Goal: Information Seeking & Learning: Learn about a topic

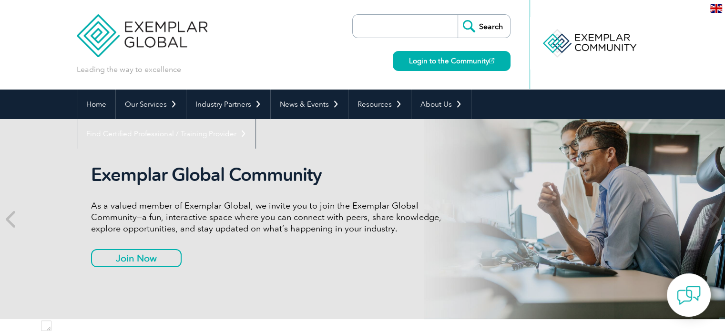
scroll to position [3574, 0]
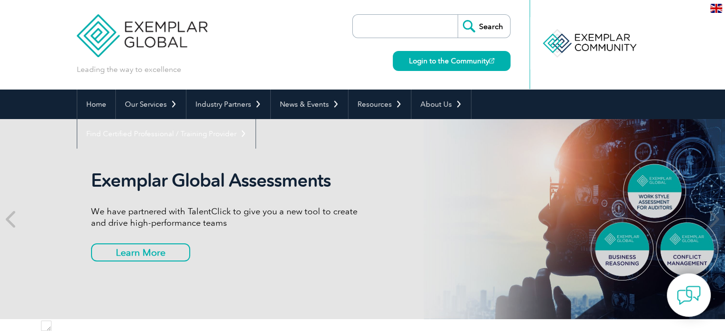
click at [718, 10] on img at bounding box center [716, 8] width 12 height 9
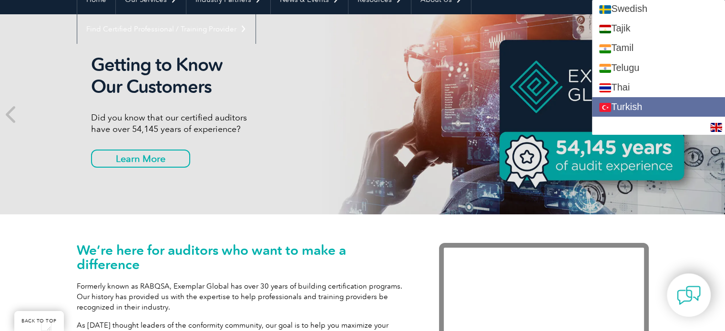
scroll to position [1731, 0]
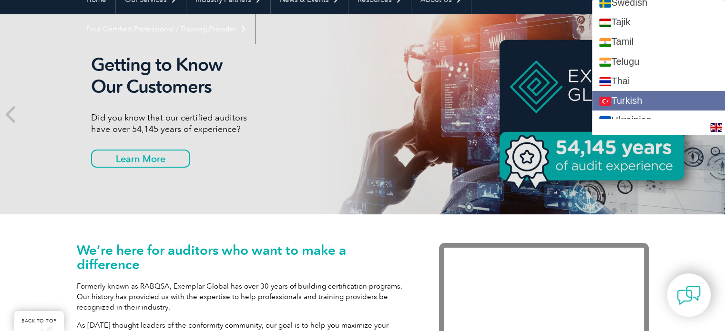
click at [641, 91] on link "Turkish" at bounding box center [658, 101] width 133 height 20
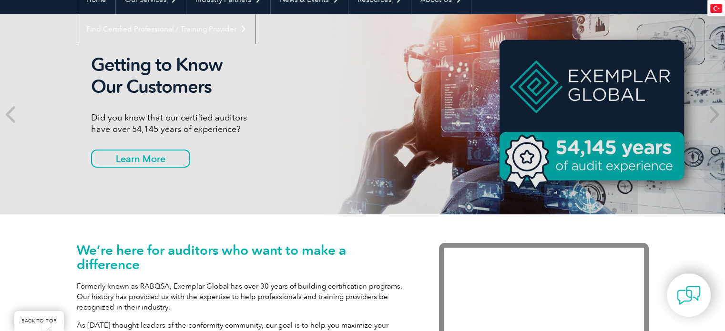
click at [717, 7] on img at bounding box center [716, 8] width 12 height 9
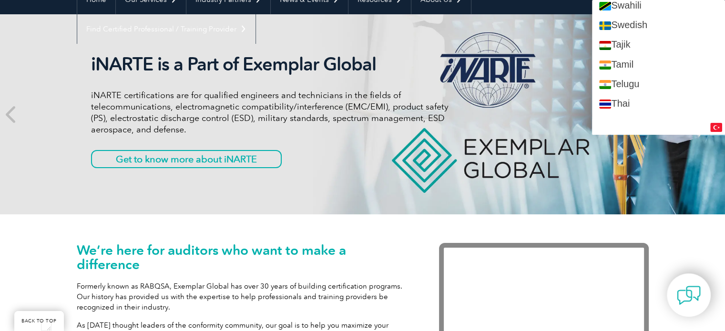
scroll to position [0, 0]
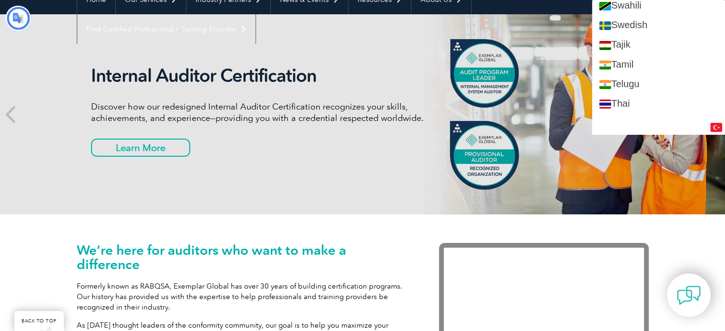
type input "Aramak"
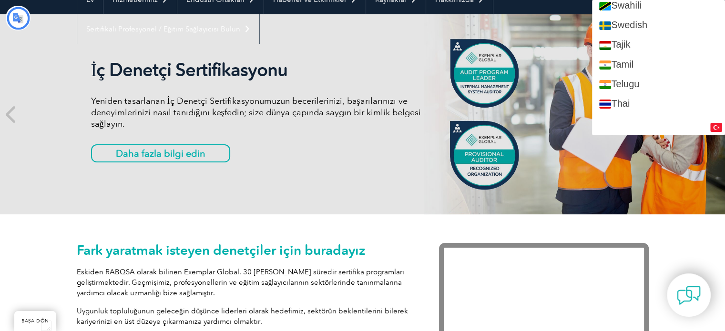
scroll to position [3590, 0]
click at [654, 223] on div "Fark yaratmak isteyen denetçiler için buradayız Eskiden RABQSA olarak bilinen E…" at bounding box center [362, 314] width 725 height 199
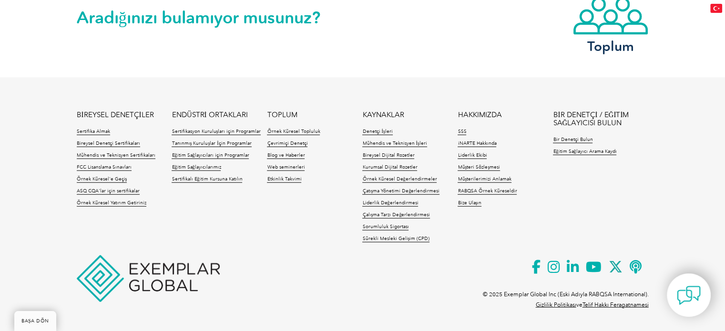
scroll to position [2273, 0]
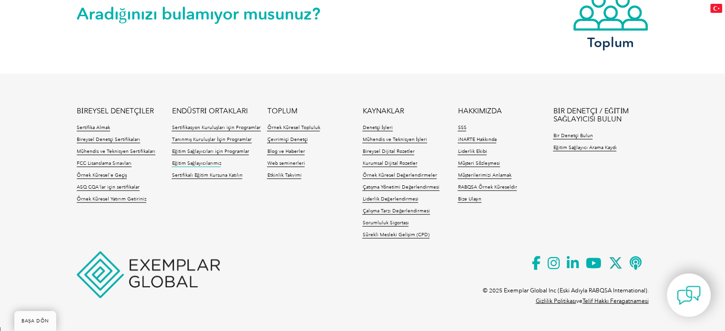
click at [205, 166] on font "Eğitim Sağlayıcılarımız" at bounding box center [196, 164] width 49 height 6
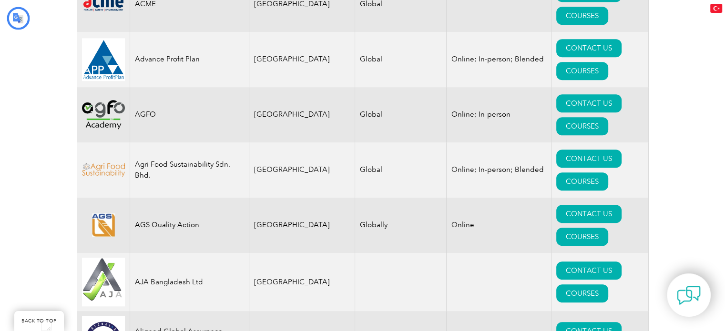
scroll to position [906, 0]
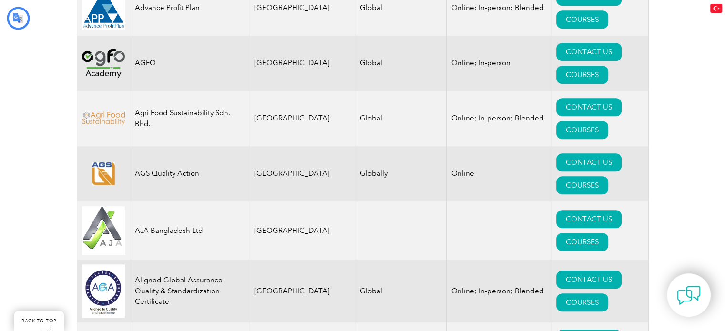
type input "Aramak"
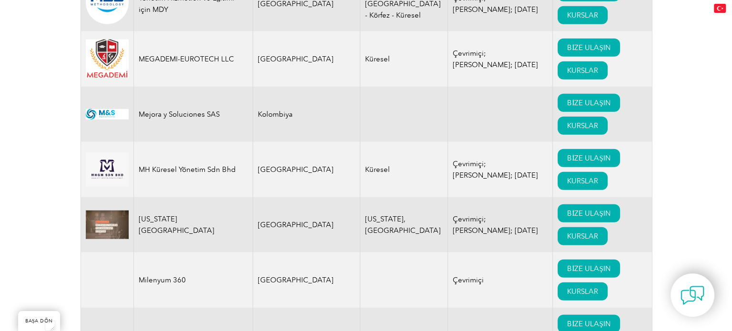
scroll to position [9584, 0]
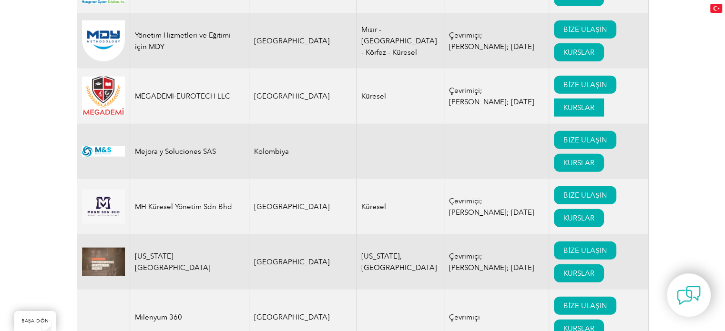
click at [564, 112] on font "KURSLAR" at bounding box center [579, 107] width 31 height 9
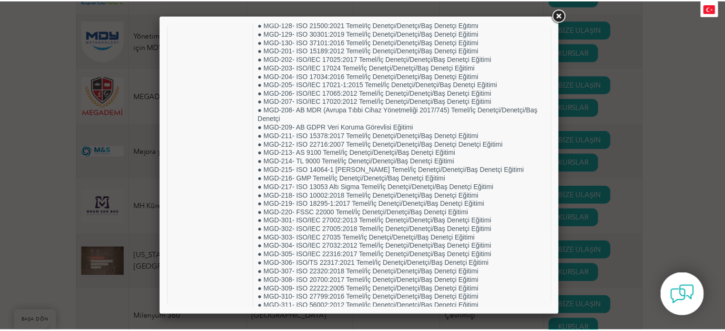
scroll to position [345, 0]
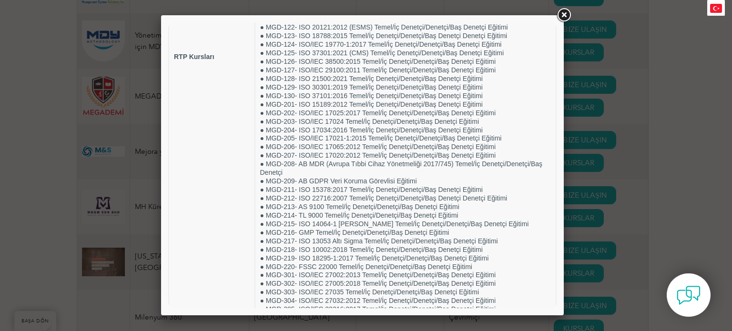
click at [566, 14] on link at bounding box center [564, 15] width 17 height 17
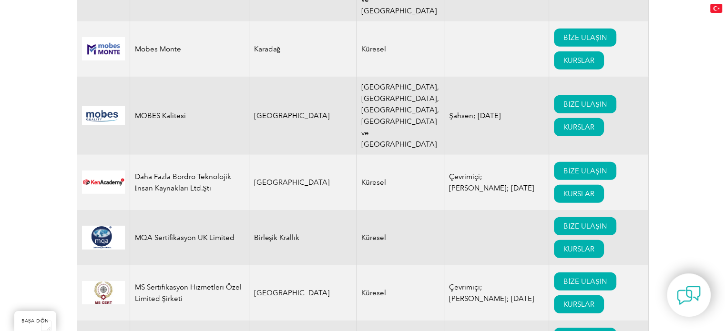
scroll to position [10109, 0]
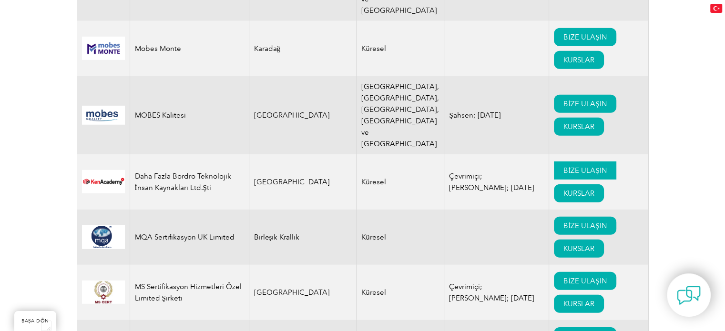
click at [564, 166] on font "BİZE ULAŞIN" at bounding box center [585, 170] width 43 height 9
click at [84, 175] on img at bounding box center [103, 181] width 43 height 23
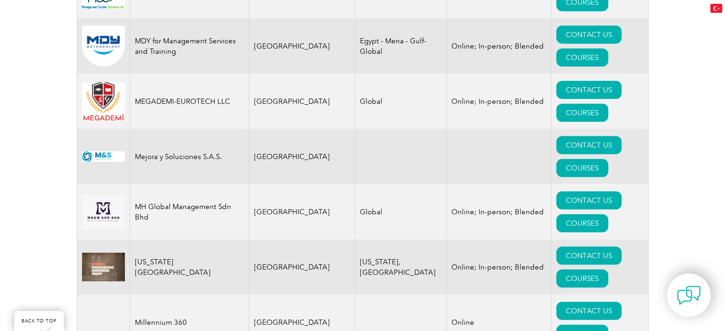
scroll to position [9245, 0]
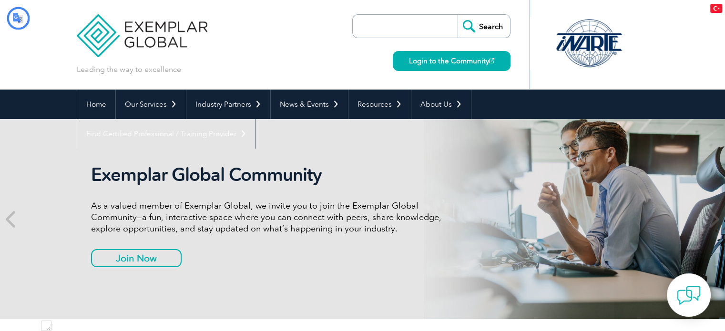
scroll to position [45, 0]
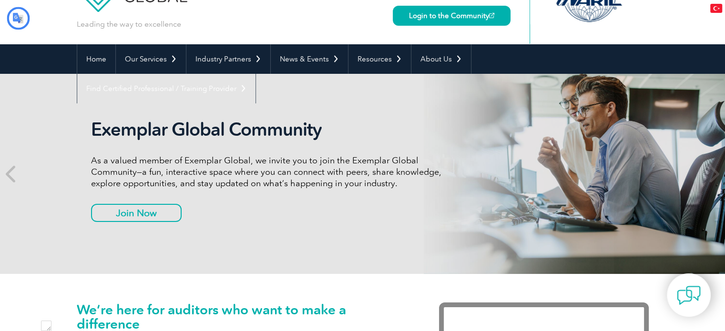
type input "Aramak"
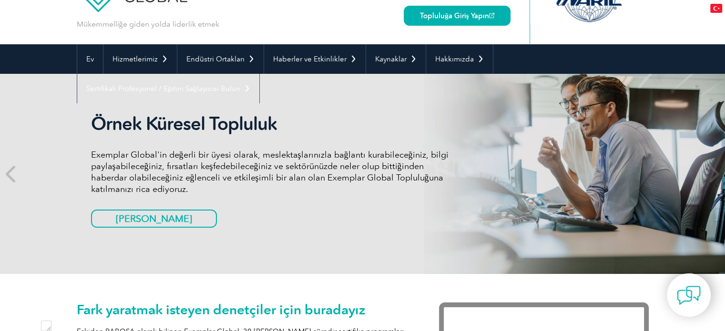
scroll to position [48, 0]
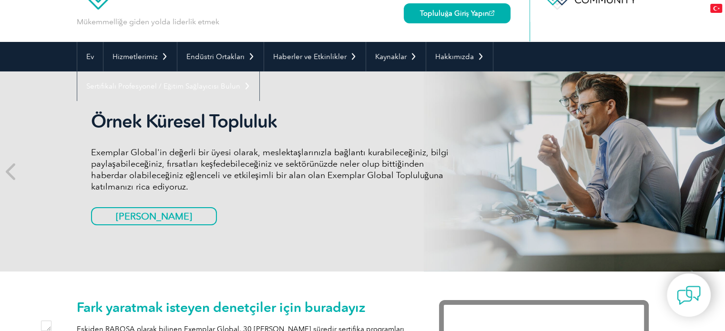
click at [717, 9] on img at bounding box center [716, 8] width 12 height 9
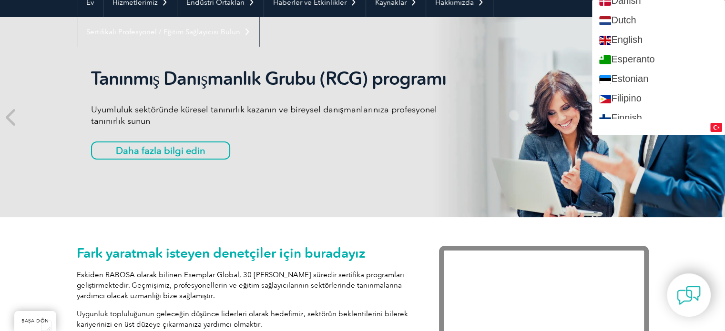
scroll to position [381, 0]
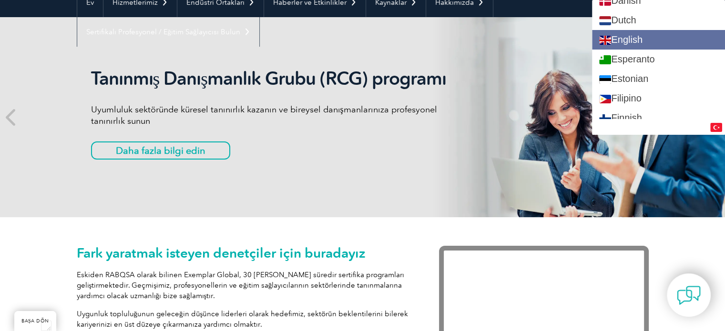
click at [643, 40] on link "English" at bounding box center [658, 40] width 133 height 20
type input "Search"
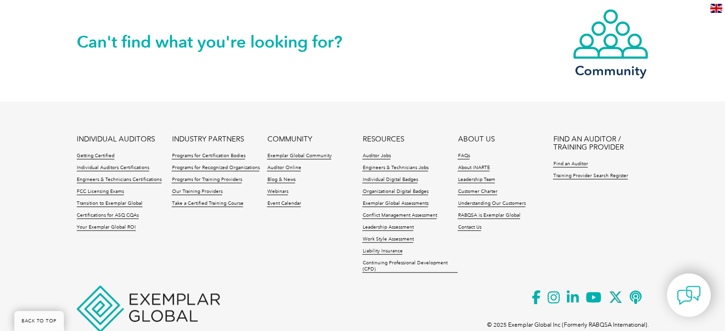
scroll to position [2280, 0]
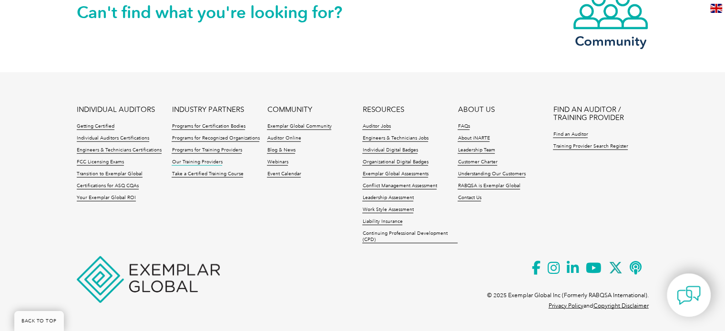
click at [196, 162] on link "Our Training Providers" at bounding box center [197, 162] width 51 height 7
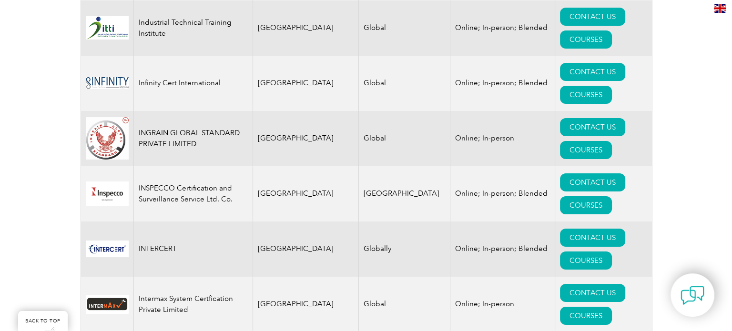
scroll to position [7200, 0]
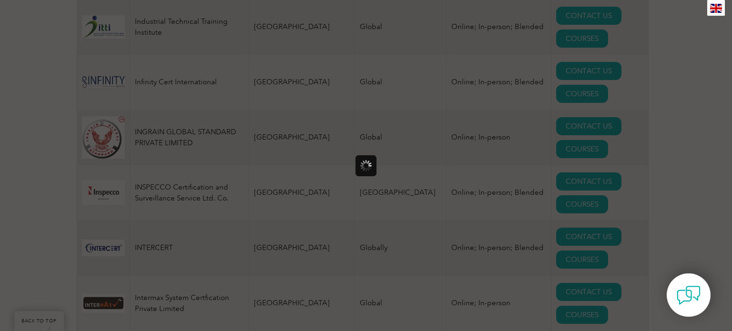
scroll to position [0, 0]
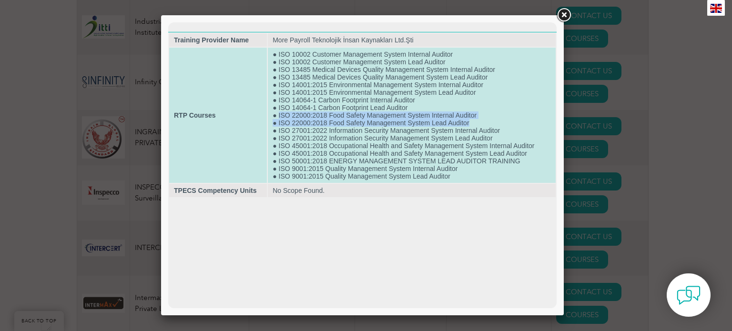
drag, startPoint x: 278, startPoint y: 116, endPoint x: 471, endPoint y: 128, distance: 193.5
click at [471, 128] on td "● ISO 10002 Customer Management System Internal Auditor ● ISO 10002 Customer Ma…" at bounding box center [412, 115] width 288 height 135
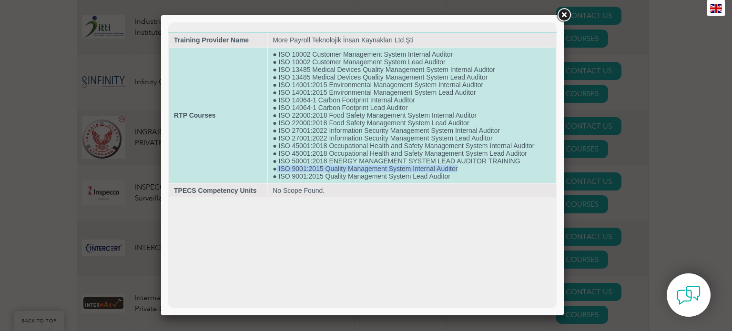
drag, startPoint x: 458, startPoint y: 175, endPoint x: 276, endPoint y: 177, distance: 181.7
click at [276, 177] on td "● ISO 10002 Customer Management System Internal Auditor ● ISO 10002 Customer Ma…" at bounding box center [412, 115] width 288 height 135
copy td "ISO 9001:2015 Quality Management System Internal Auditor"
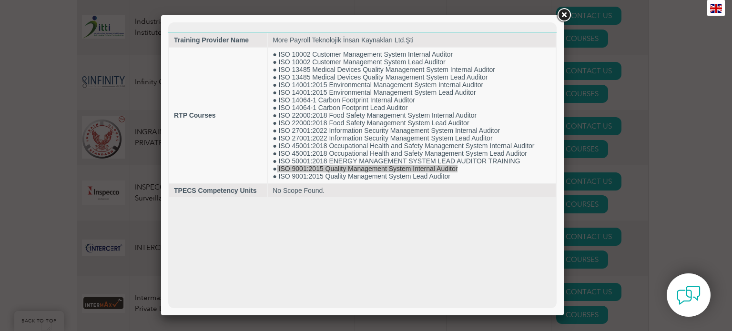
click at [27, 157] on div at bounding box center [366, 165] width 732 height 331
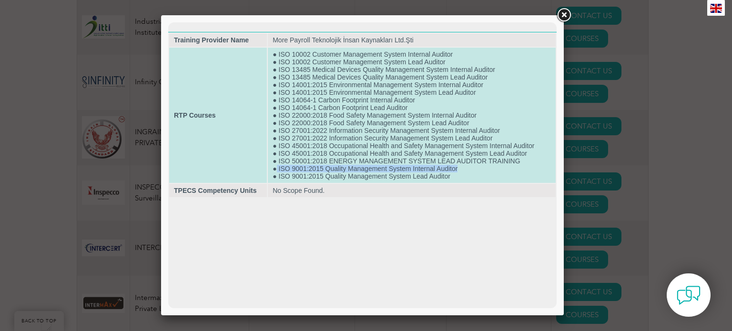
drag, startPoint x: 460, startPoint y: 175, endPoint x: 277, endPoint y: 174, distance: 183.1
click at [277, 174] on td "● ISO 10002 Customer Management System Internal Auditor ● ISO 10002 Customer Ma…" at bounding box center [412, 115] width 288 height 135
copy td "ISO 9001:2015 Quality Management System Internal Auditor"
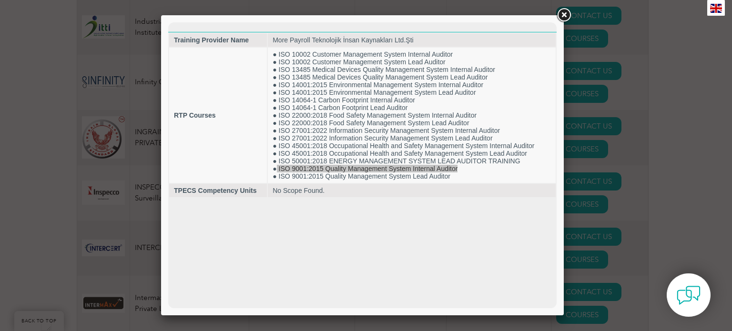
click at [56, 137] on div at bounding box center [366, 165] width 732 height 331
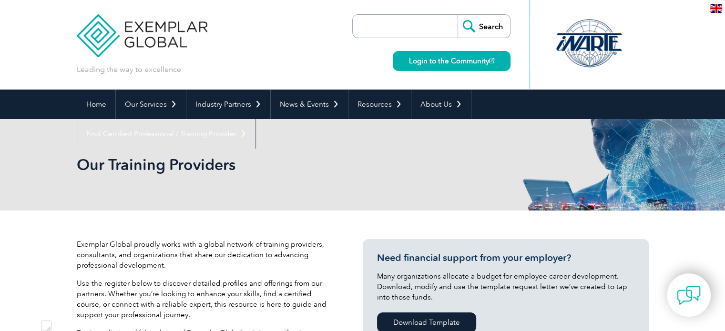
click at [376, 29] on input "search" at bounding box center [408, 26] width 100 height 23
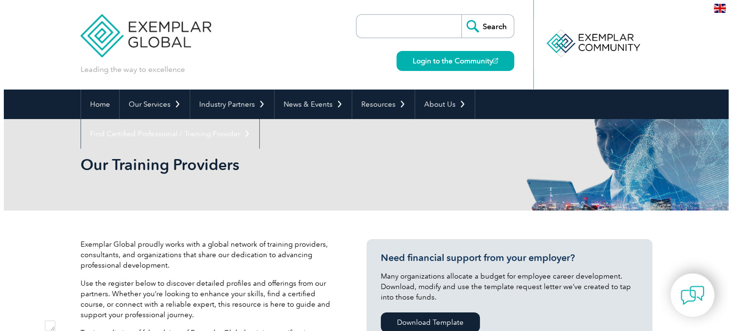
scroll to position [636, 0]
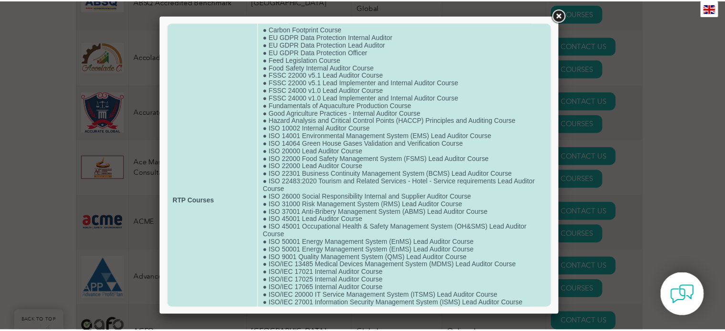
scroll to position [48, 0]
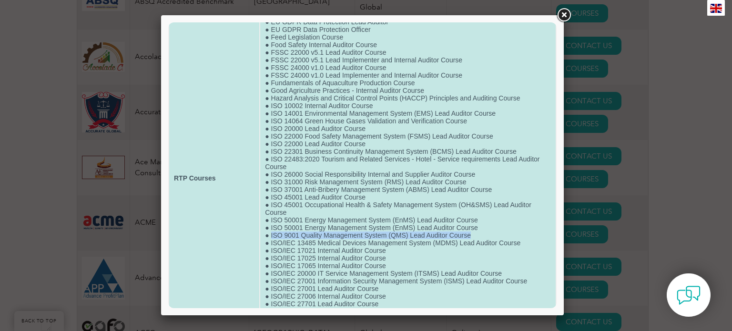
drag, startPoint x: 469, startPoint y: 247, endPoint x: 270, endPoint y: 246, distance: 199.3
click at [270, 246] on td "● Carbon Footprint Course ● EU GDPR Data Protection Internal Auditor ● EU GDPR …" at bounding box center [408, 178] width 296 height 357
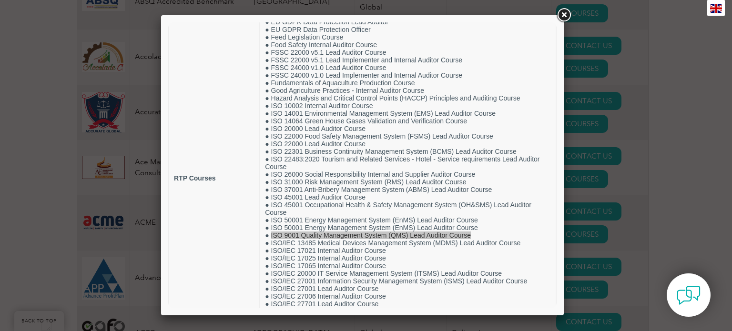
click at [712, 72] on div at bounding box center [366, 165] width 732 height 331
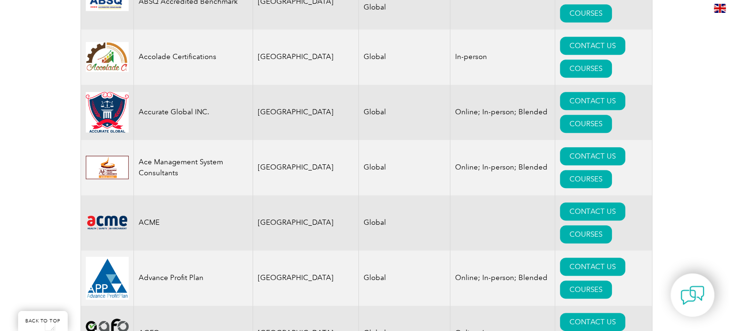
scroll to position [858, 0]
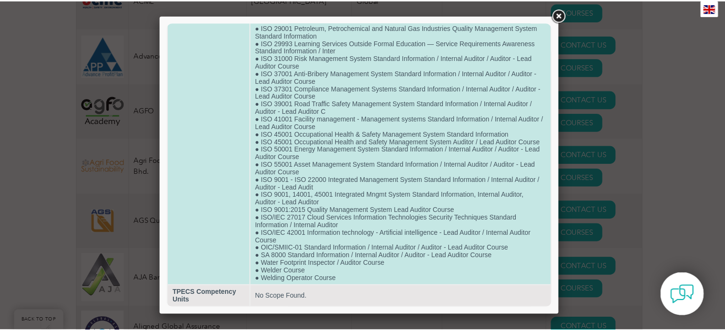
scroll to position [577, 0]
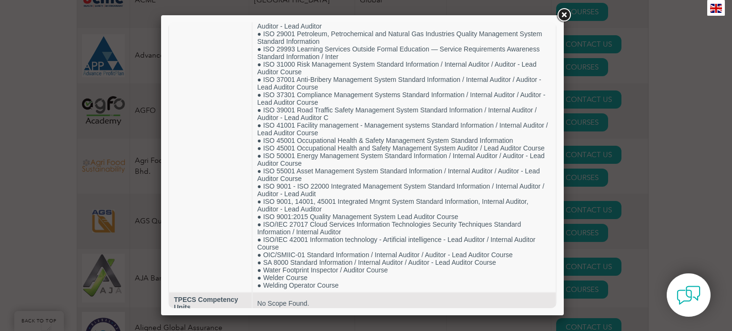
click at [677, 97] on div at bounding box center [366, 165] width 732 height 331
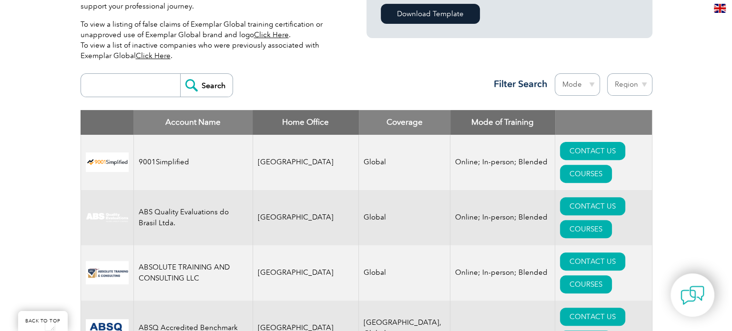
scroll to position [1420, 0]
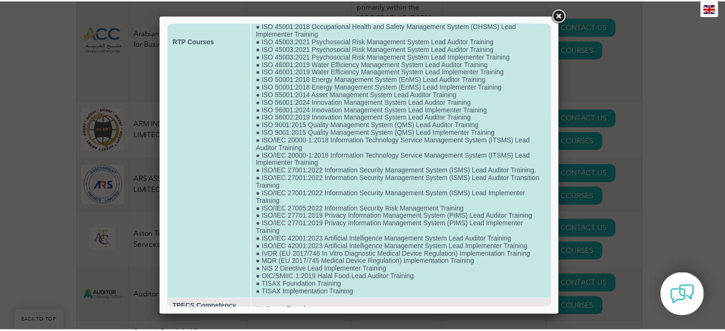
scroll to position [320, 0]
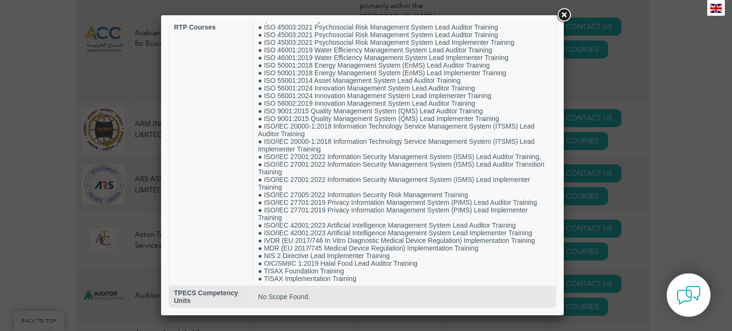
click at [658, 69] on div at bounding box center [366, 165] width 732 height 331
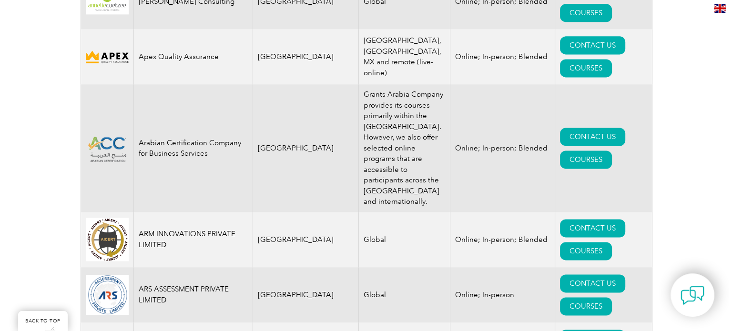
scroll to position [1591, 0]
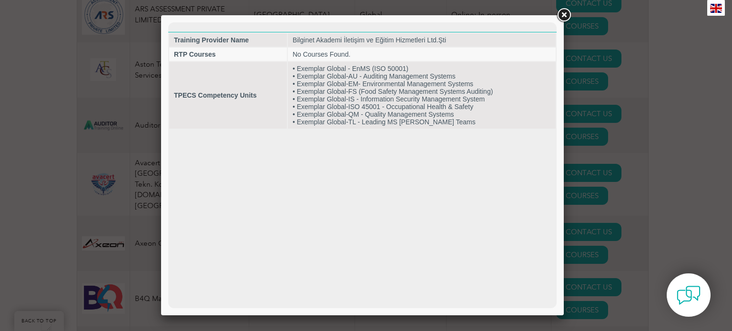
scroll to position [0, 0]
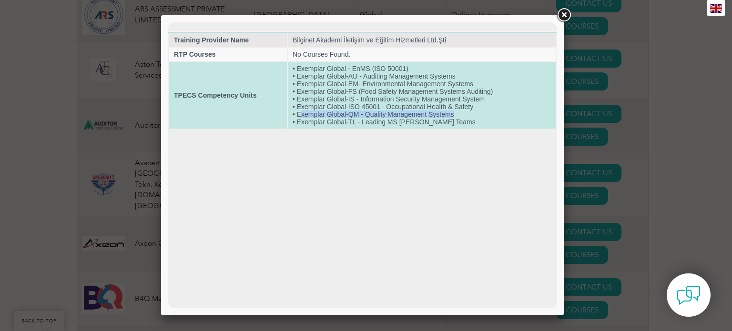
drag, startPoint x: 454, startPoint y: 116, endPoint x: 301, endPoint y: 116, distance: 152.6
click at [301, 116] on td "• Exemplar Global - EnMS (ISO 50001) • Exemplar Global-AU - Auditing Management…" at bounding box center [422, 95] width 268 height 67
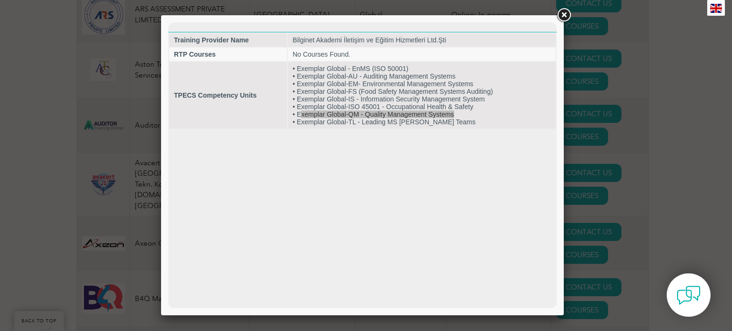
click at [649, 92] on div at bounding box center [366, 165] width 732 height 331
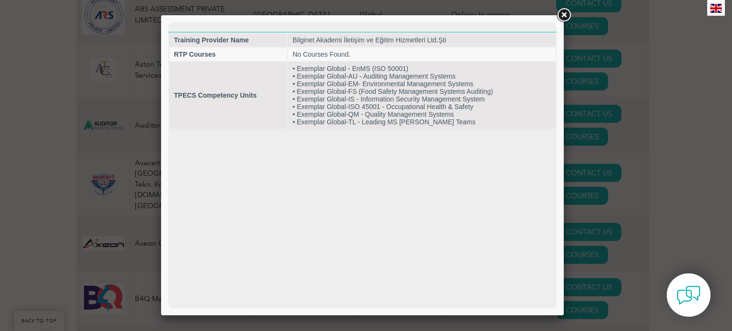
click at [643, 148] on div at bounding box center [366, 165] width 732 height 331
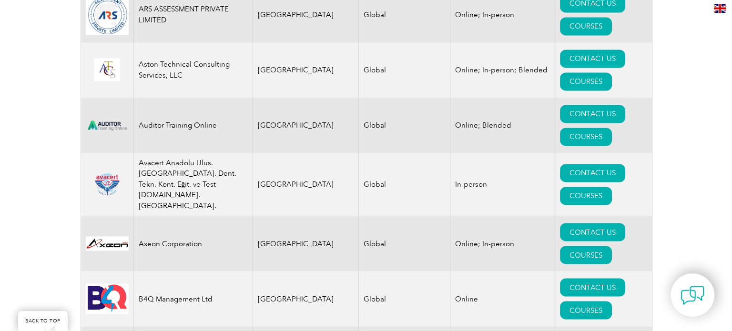
scroll to position [2876, 0]
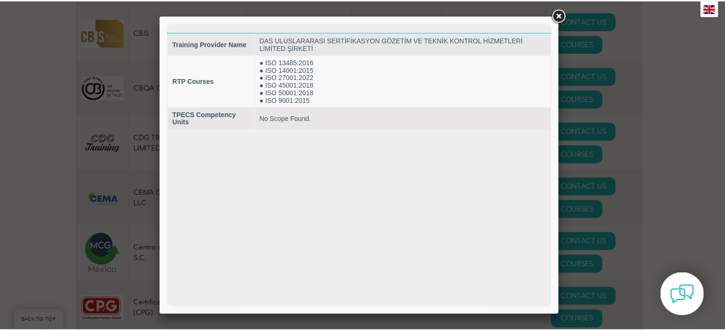
scroll to position [0, 0]
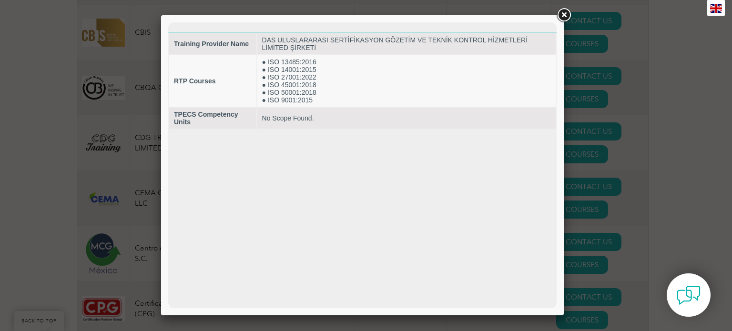
click at [663, 60] on div at bounding box center [366, 165] width 732 height 331
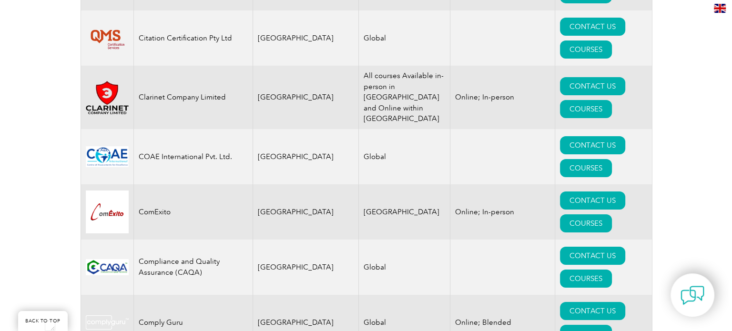
scroll to position [3712, 0]
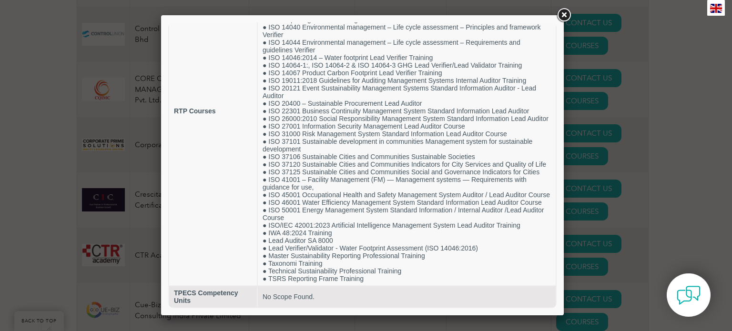
scroll to position [153, 0]
drag, startPoint x: 556, startPoint y: 81, endPoint x: 734, endPoint y: 231, distance: 233.5
click at [647, 58] on div at bounding box center [366, 165] width 732 height 331
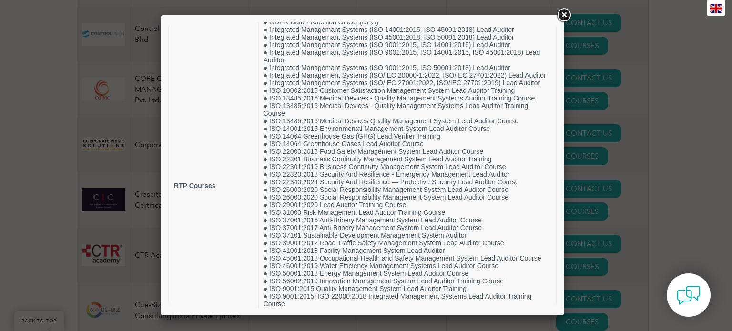
scroll to position [74, 0]
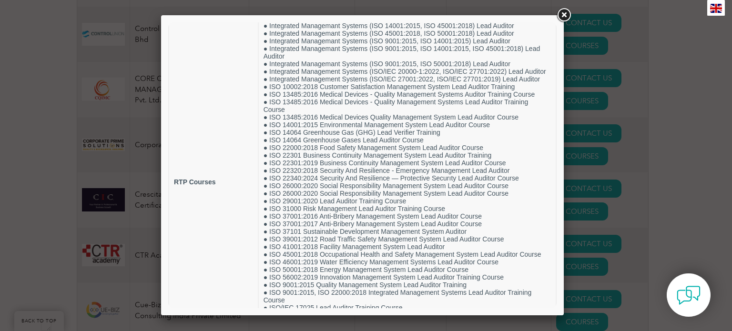
click at [655, 74] on div at bounding box center [366, 165] width 732 height 331
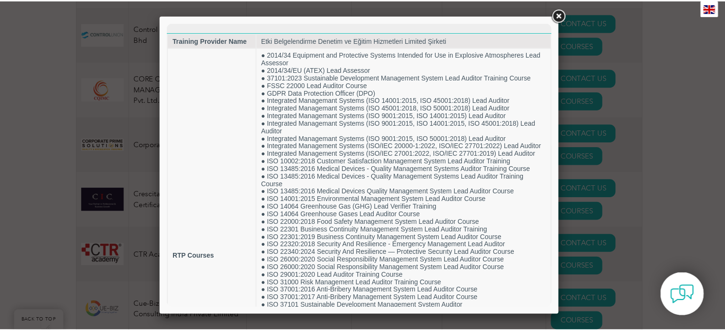
scroll to position [0, 0]
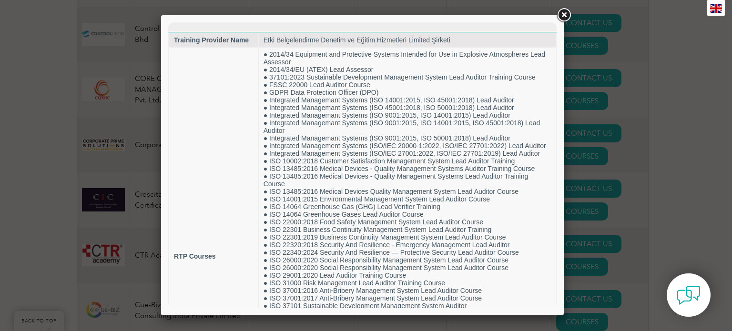
click at [662, 227] on div at bounding box center [366, 165] width 732 height 331
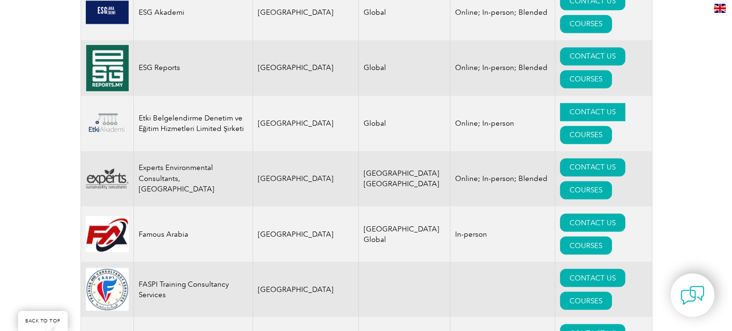
scroll to position [6036, 0]
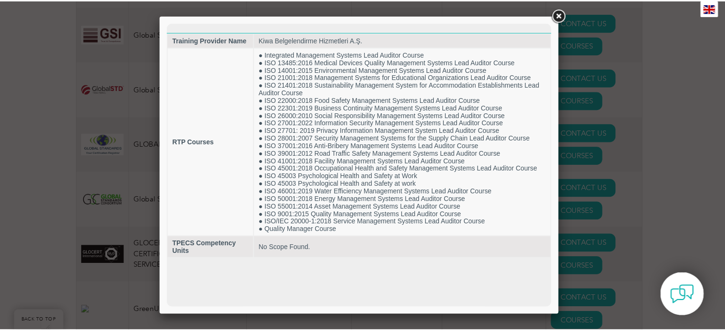
scroll to position [0, 0]
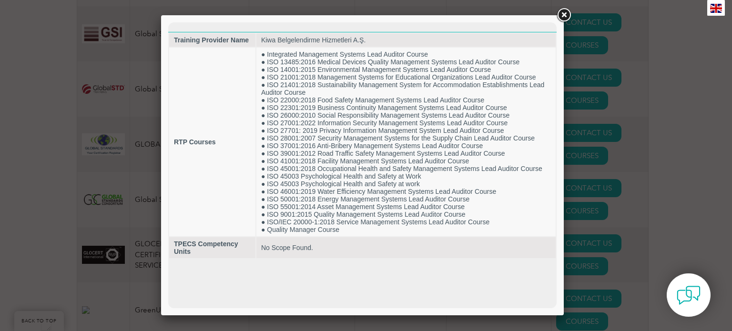
click at [564, 17] on link at bounding box center [564, 15] width 17 height 17
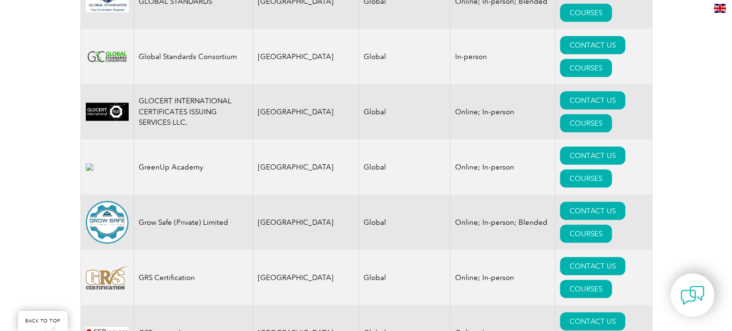
scroll to position [6747, 0]
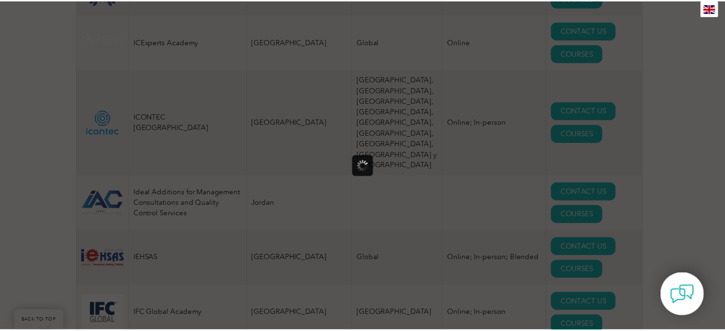
scroll to position [0, 0]
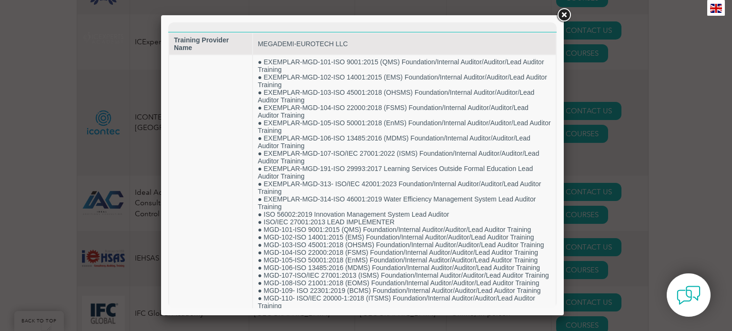
click at [658, 104] on div at bounding box center [366, 165] width 732 height 331
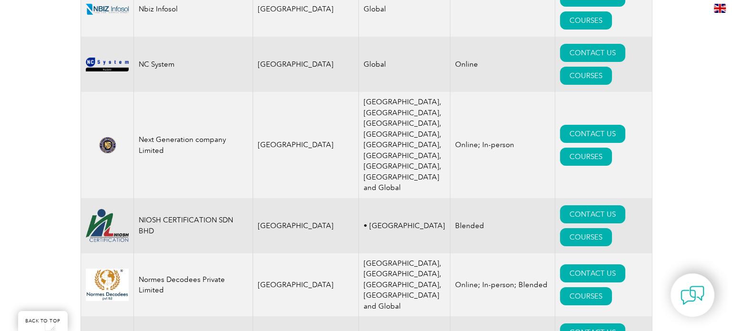
scroll to position [10813, 0]
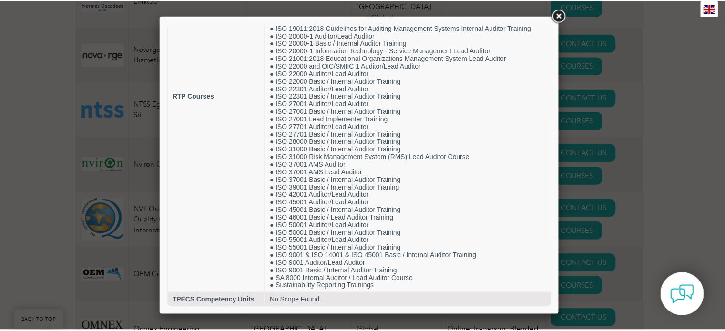
scroll to position [168, 0]
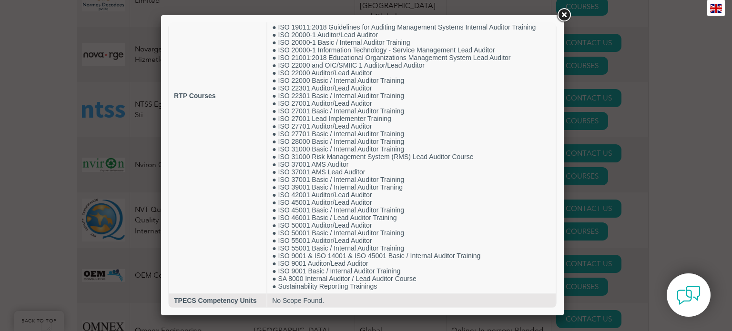
drag, startPoint x: 553, startPoint y: 53, endPoint x: 730, endPoint y: 185, distance: 221.8
click at [684, 133] on div at bounding box center [366, 165] width 732 height 331
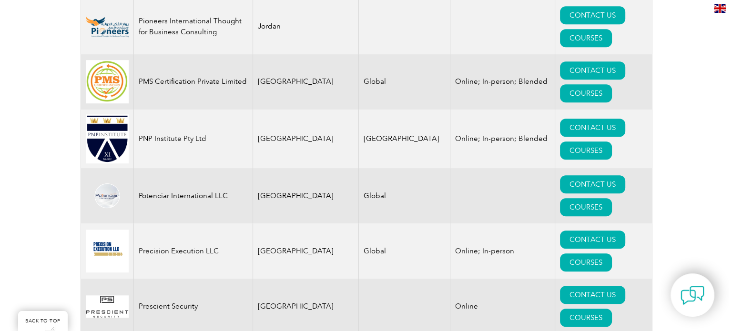
scroll to position [10860, 0]
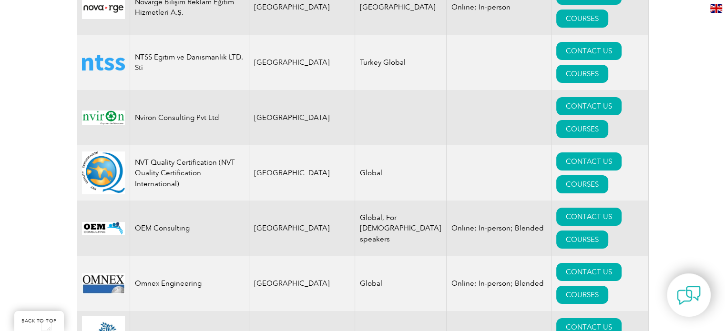
type textarea "[GEOGRAPHIC_DATA]"
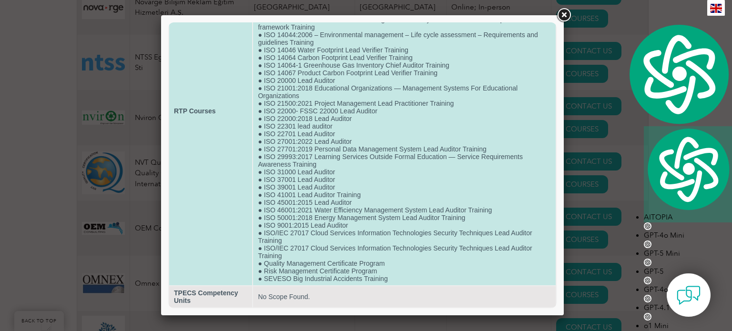
scroll to position [136, 0]
drag, startPoint x: 383, startPoint y: 263, endPoint x: 262, endPoint y: 263, distance: 120.6
click at [262, 263] on td "● Automotive Management Certificate Program ● Cyber Security and BIG DATA Certi…" at bounding box center [404, 111] width 303 height 349
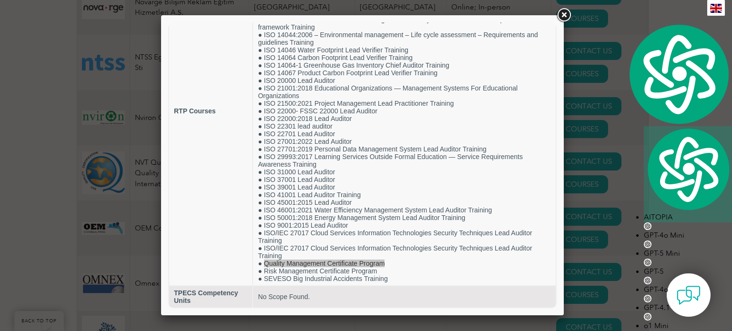
click at [679, 165] on div at bounding box center [366, 165] width 732 height 331
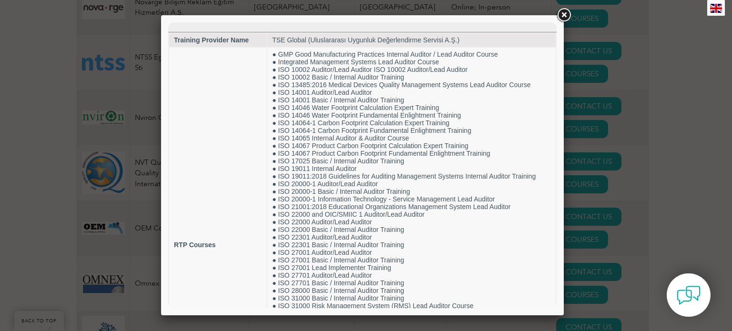
scroll to position [0, 0]
click at [566, 15] on link at bounding box center [564, 15] width 17 height 17
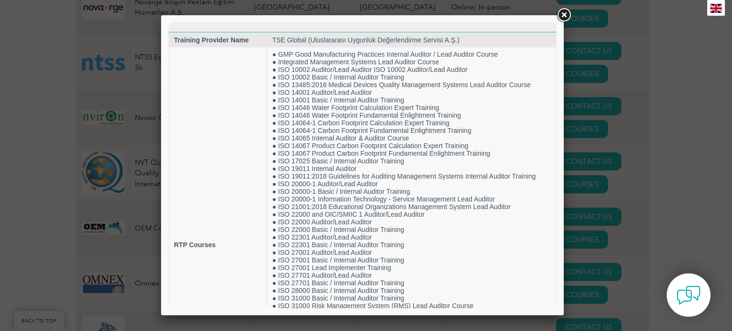
click at [565, 15] on link at bounding box center [564, 15] width 17 height 17
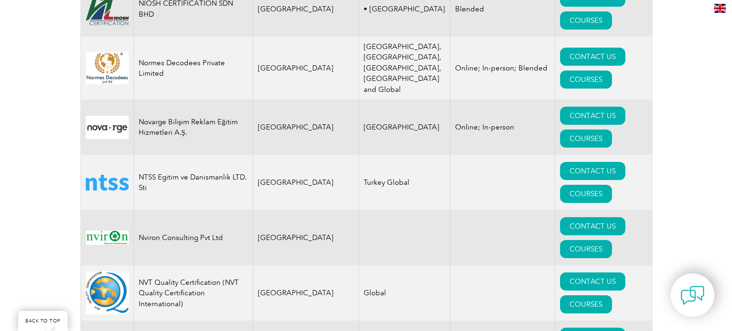
scroll to position [10717, 0]
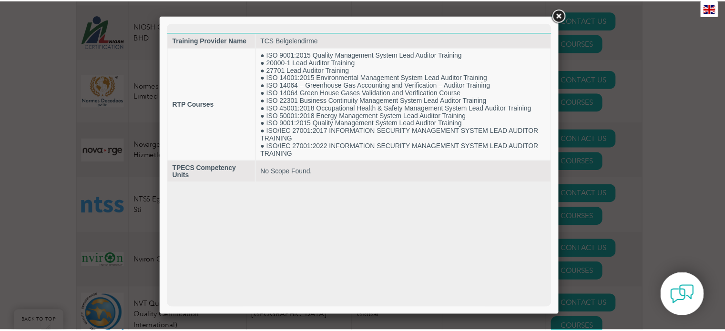
scroll to position [0, 0]
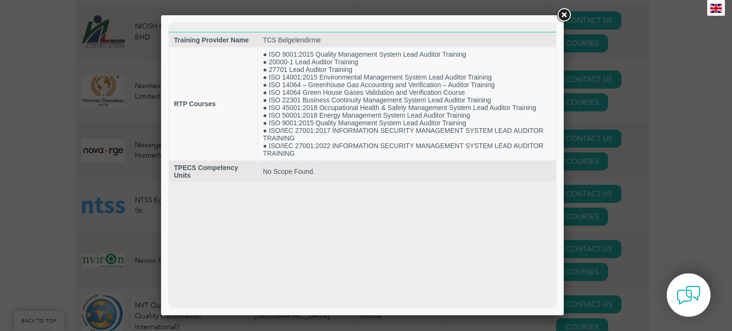
click at [674, 98] on div at bounding box center [366, 165] width 732 height 331
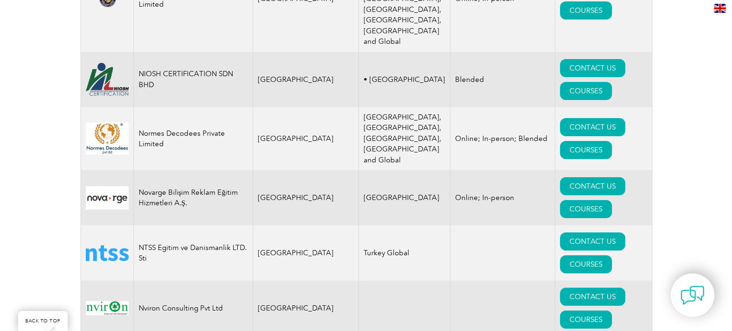
scroll to position [10622, 0]
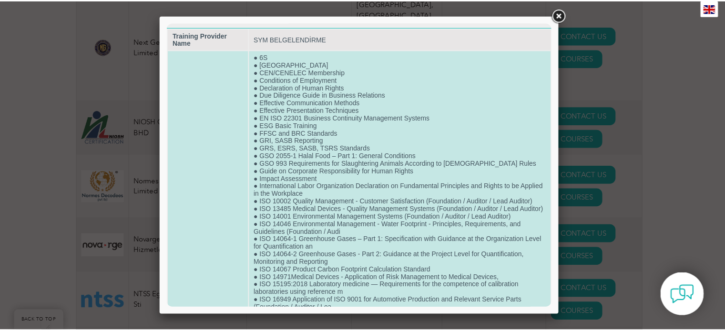
scroll to position [0, 0]
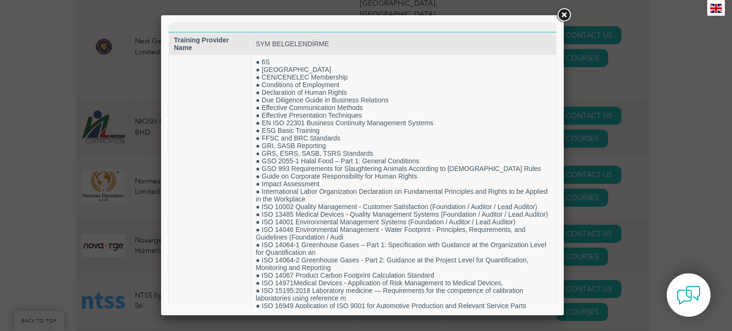
drag, startPoint x: 681, startPoint y: 125, endPoint x: 680, endPoint y: 131, distance: 5.8
click at [680, 125] on div at bounding box center [366, 165] width 732 height 331
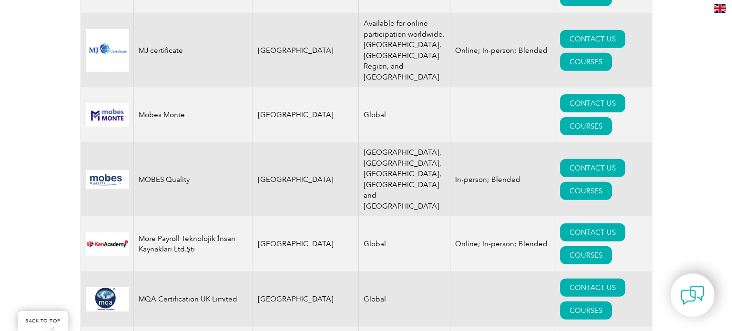
scroll to position [9954, 0]
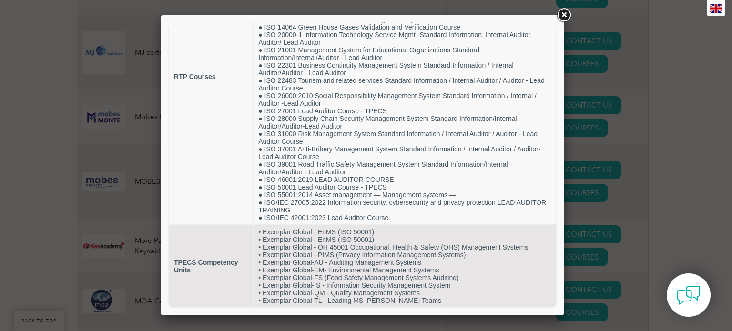
scroll to position [144, 0]
drag, startPoint x: 553, startPoint y: 81, endPoint x: 729, endPoint y: 217, distance: 222.3
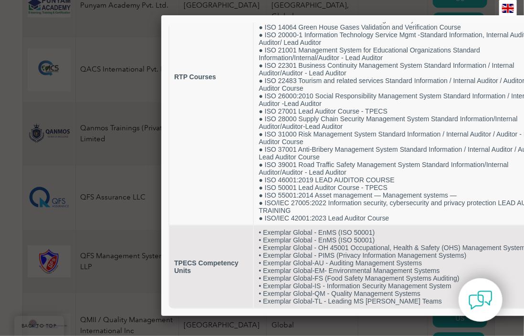
scroll to position [3571, 0]
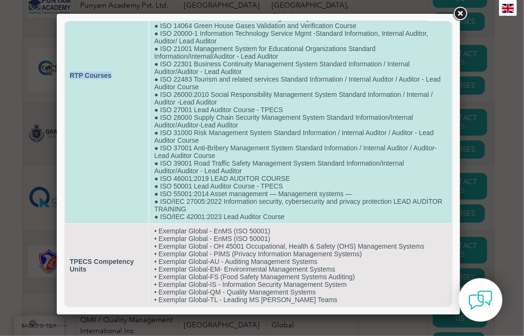
drag, startPoint x: 69, startPoint y: 62, endPoint x: 113, endPoint y: 64, distance: 44.4
click at [113, 64] on td "RTP Courses" at bounding box center [105, 75] width 83 height 296
copy strong "RTP Courses"
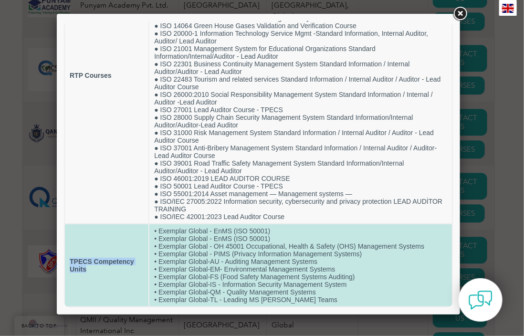
drag, startPoint x: 70, startPoint y: 257, endPoint x: 99, endPoint y: 270, distance: 32.0
click at [99, 270] on td "TPECS Competency Units" at bounding box center [105, 265] width 83 height 82
copy strong "TPECS Competency Units"
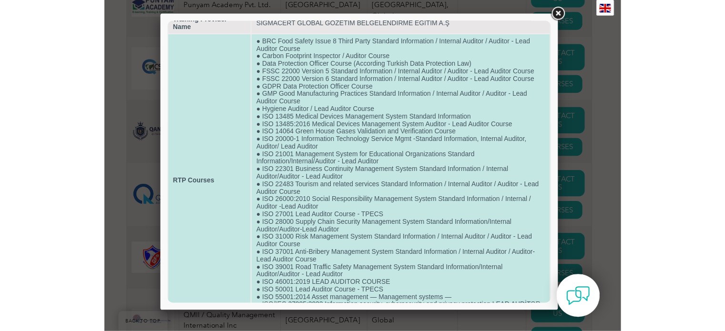
scroll to position [0, 0]
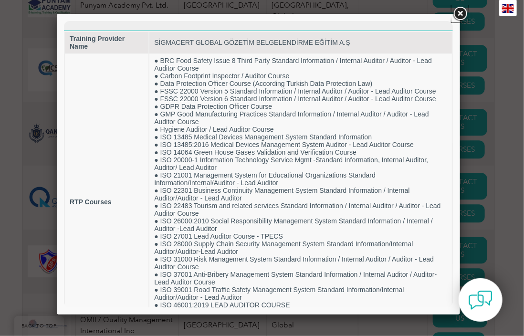
click at [460, 14] on link at bounding box center [459, 13] width 17 height 17
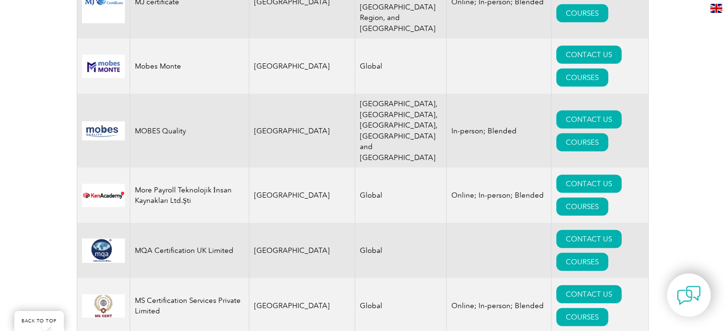
scroll to position [10002, 0]
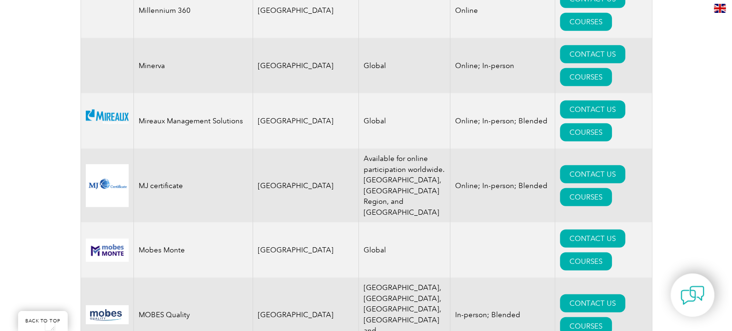
scroll to position [9812, 0]
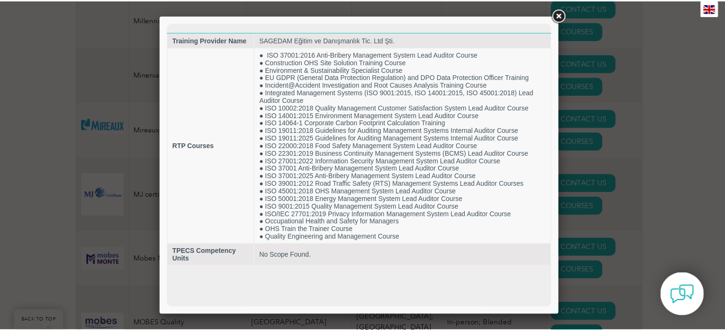
scroll to position [0, 0]
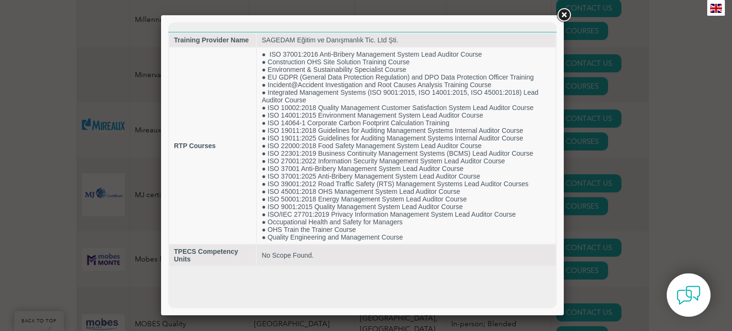
click at [565, 14] on link at bounding box center [564, 15] width 17 height 17
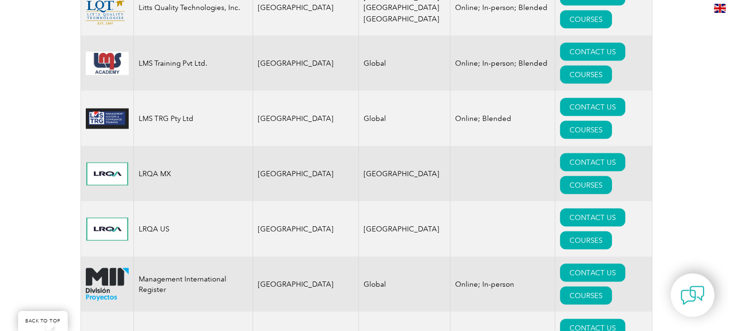
scroll to position [9049, 0]
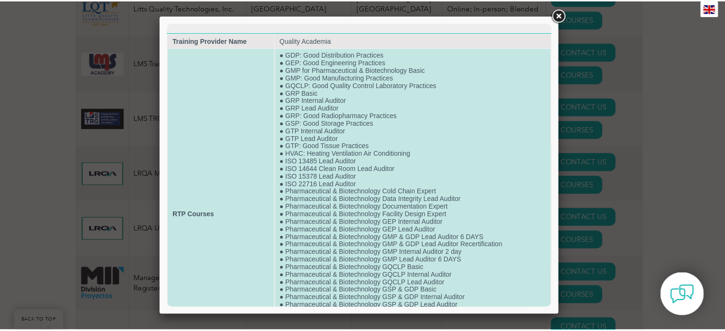
scroll to position [0, 0]
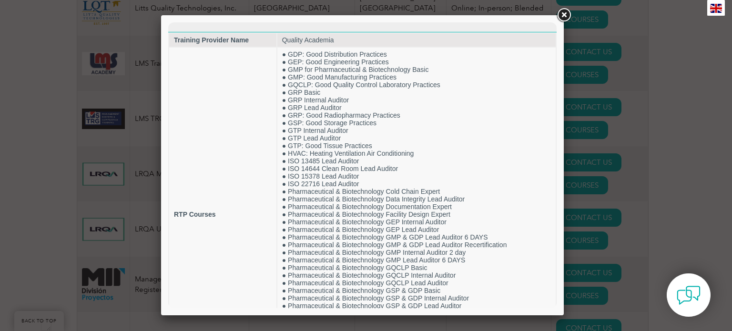
click at [566, 13] on link at bounding box center [564, 15] width 17 height 17
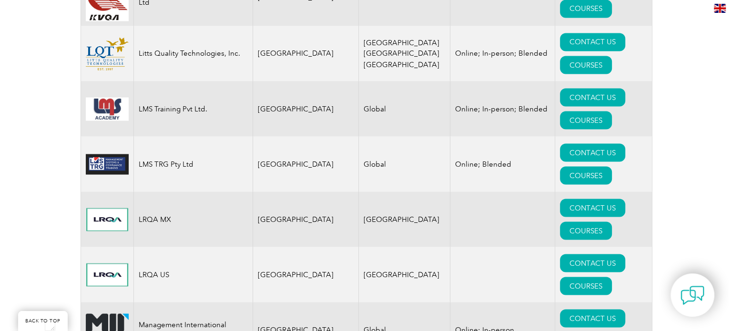
scroll to position [9001, 0]
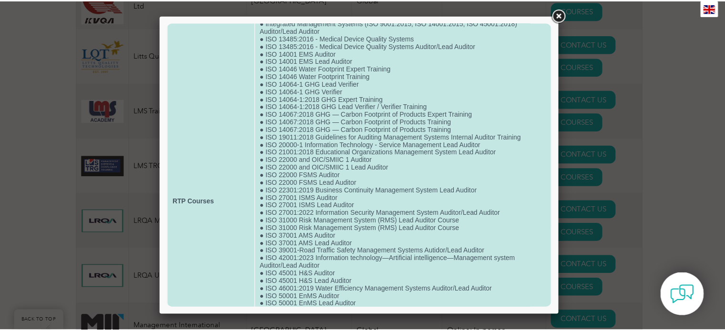
scroll to position [0, 0]
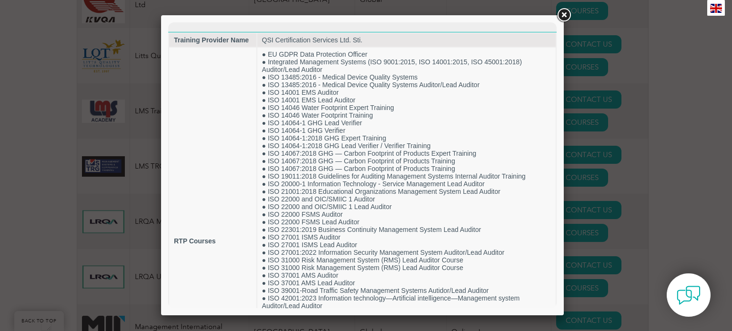
click at [654, 143] on div at bounding box center [366, 165] width 732 height 331
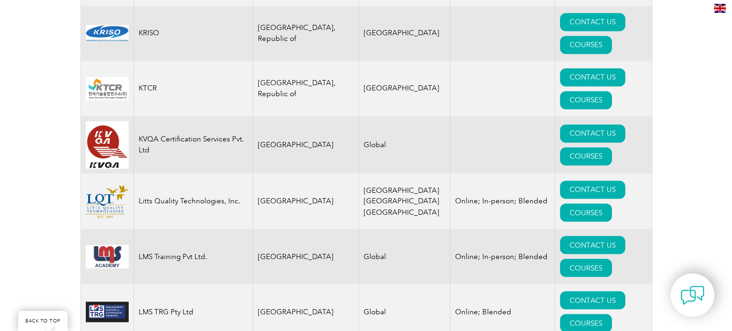
scroll to position [8810, 0]
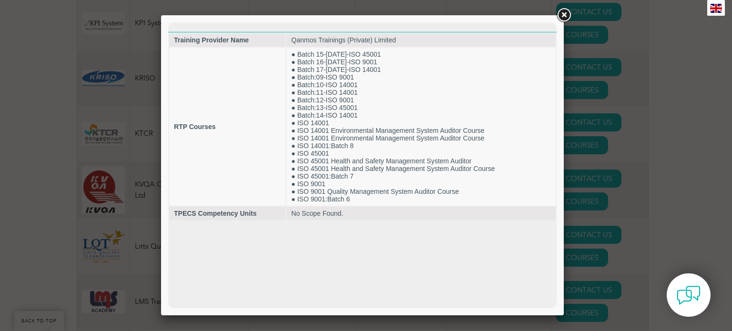
scroll to position [0, 0]
click at [666, 55] on div at bounding box center [366, 165] width 732 height 331
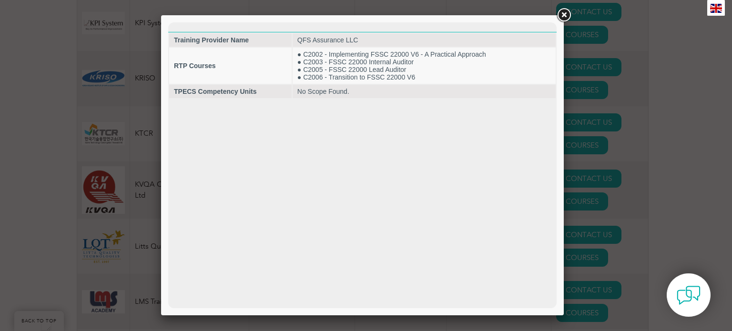
click at [679, 49] on div at bounding box center [366, 165] width 732 height 331
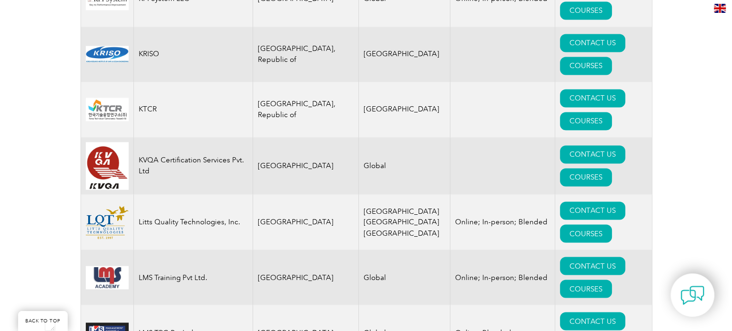
scroll to position [8858, 0]
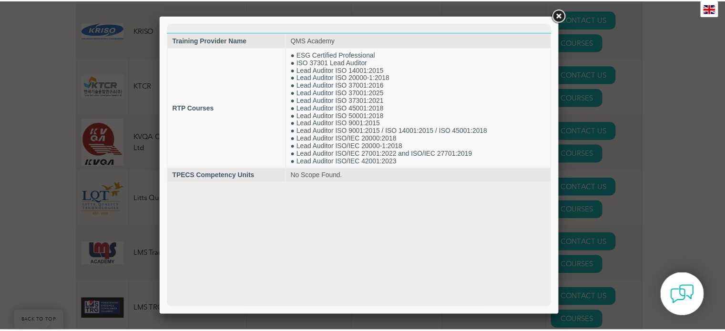
scroll to position [0, 0]
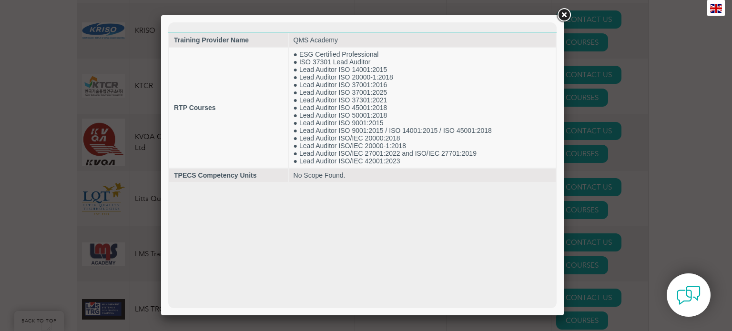
click at [566, 13] on link at bounding box center [564, 15] width 17 height 17
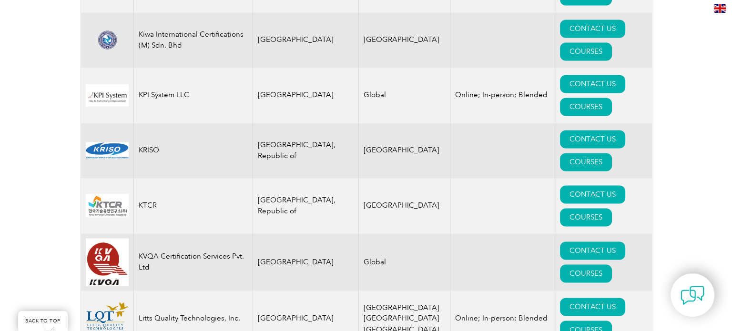
scroll to position [8715, 0]
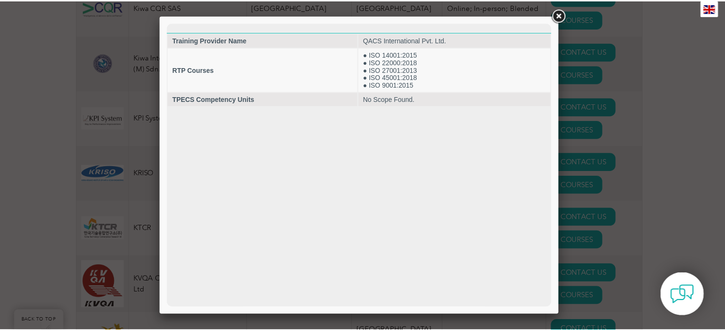
scroll to position [0, 0]
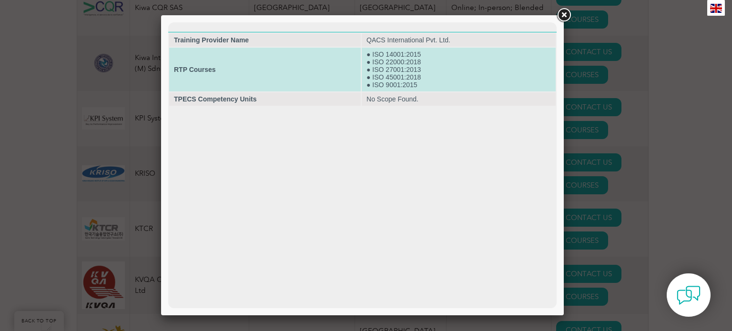
click at [399, 88] on td "● ISO 14001:2015 ● ISO 22000:2018 ● ISO 27001:2013 ● ISO 45001:2018 ● ISO 9001:…" at bounding box center [459, 70] width 194 height 44
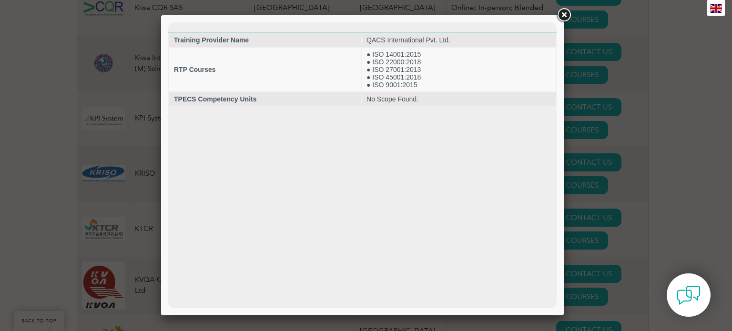
click at [565, 13] on link at bounding box center [564, 15] width 17 height 17
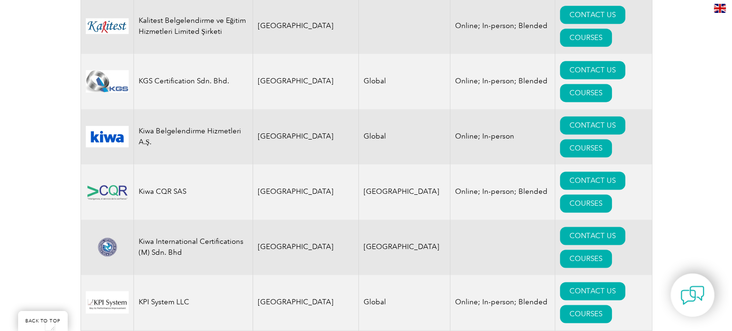
scroll to position [8524, 0]
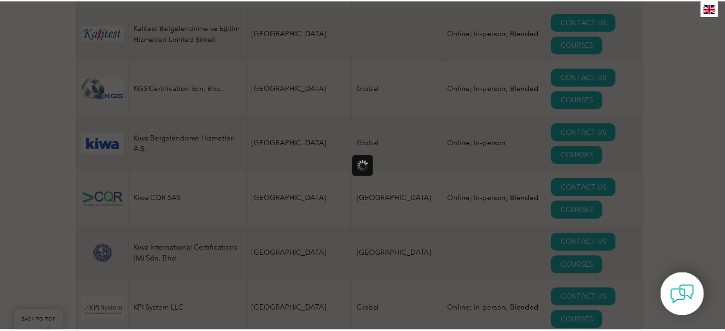
scroll to position [0, 0]
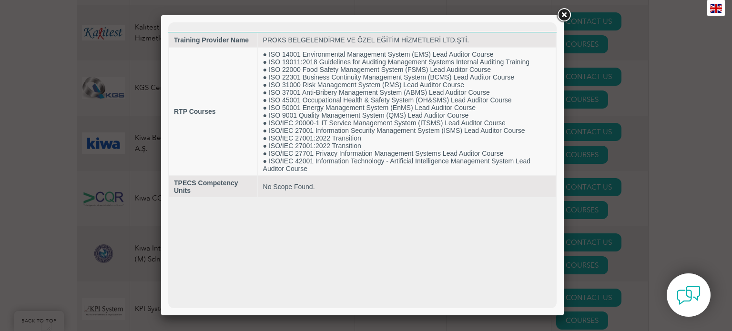
click at [669, 93] on div at bounding box center [366, 165] width 732 height 331
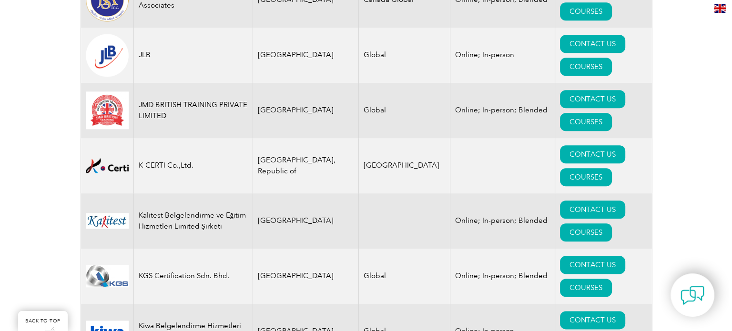
scroll to position [8333, 0]
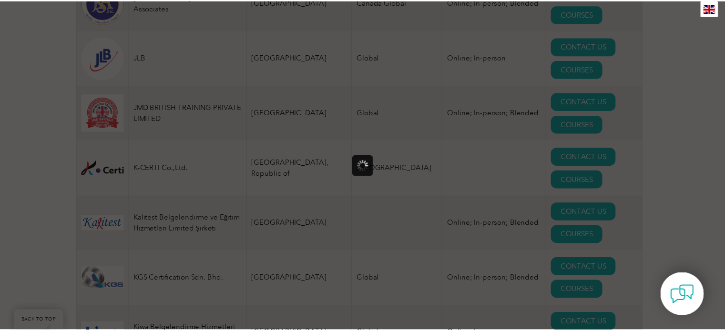
scroll to position [0, 0]
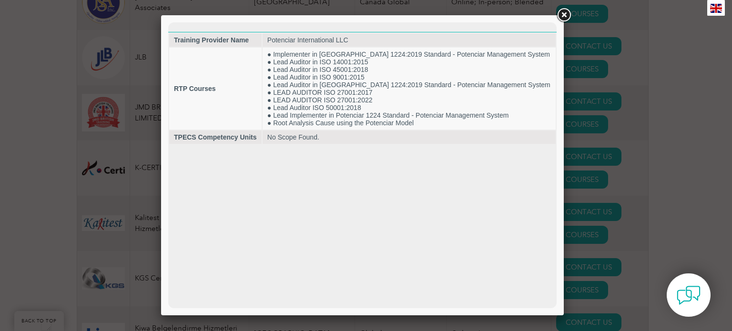
click at [698, 88] on div at bounding box center [366, 165] width 732 height 331
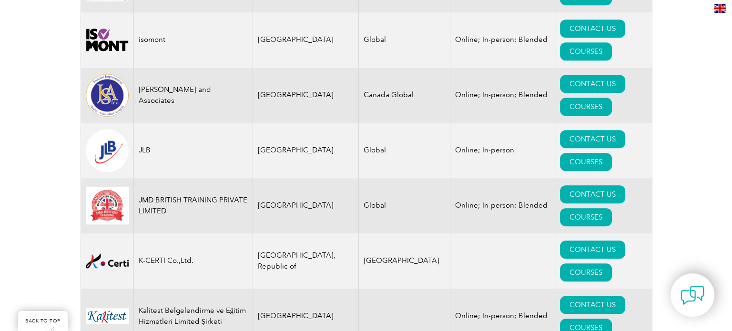
scroll to position [8238, 0]
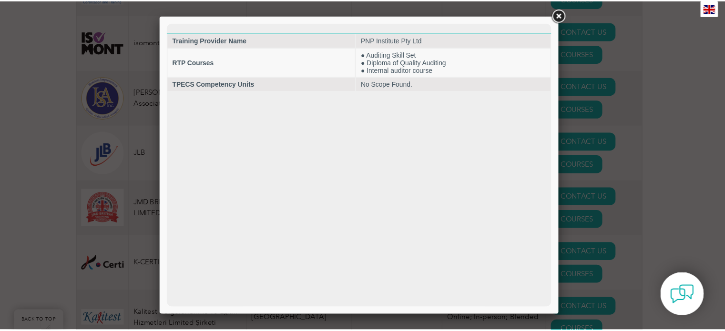
scroll to position [0, 0]
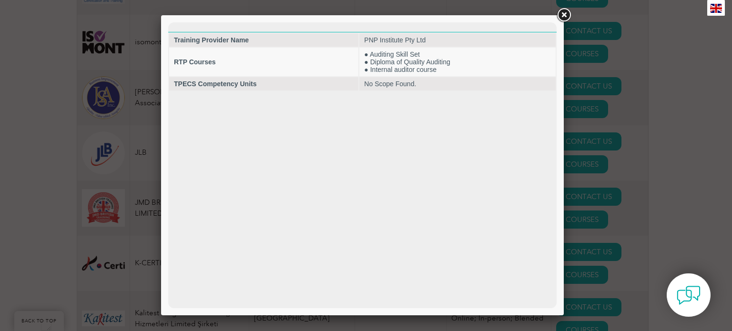
click at [564, 16] on link at bounding box center [564, 15] width 17 height 17
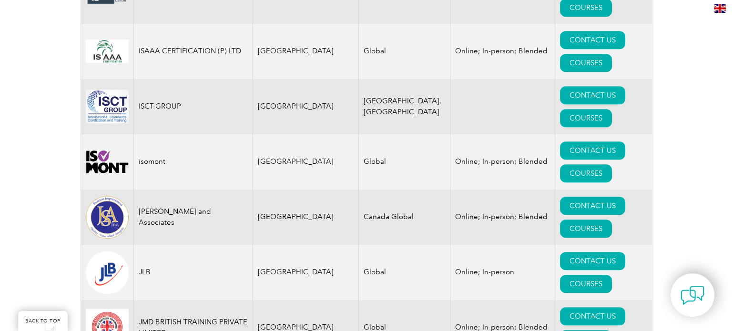
scroll to position [8095, 0]
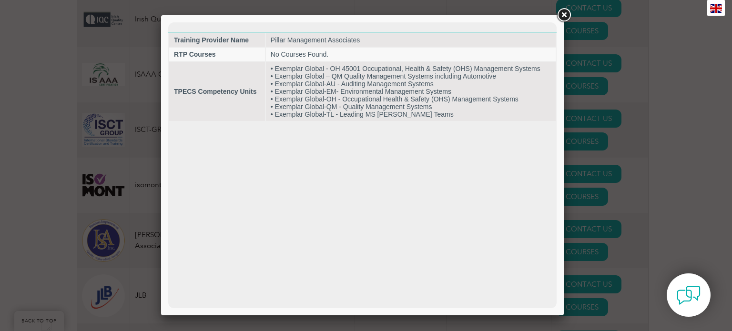
scroll to position [0, 0]
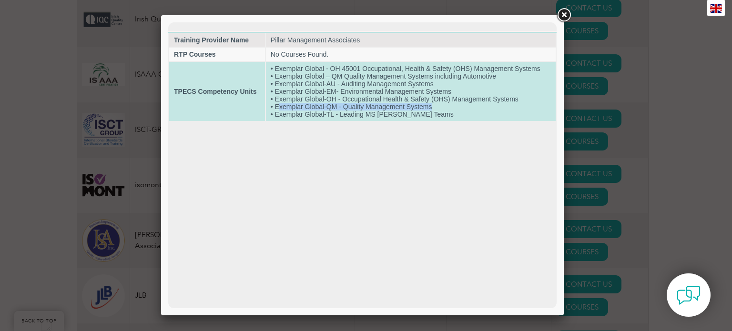
drag, startPoint x: 432, startPoint y: 110, endPoint x: 278, endPoint y: 110, distance: 154.0
click at [278, 110] on td "• Exemplar Global - OH 45001 Occupational, Health & Safety (OHS) Management Sys…" at bounding box center [411, 91] width 290 height 59
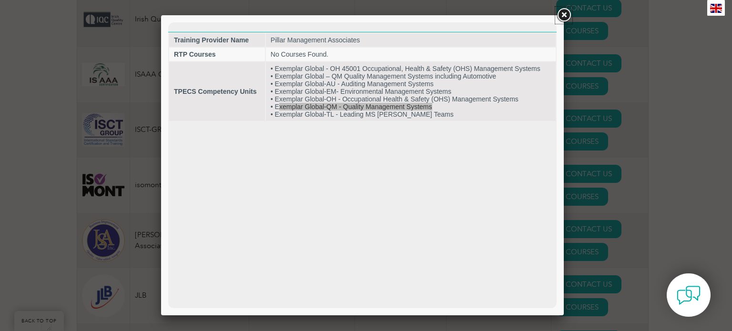
click at [563, 12] on link at bounding box center [564, 15] width 17 height 17
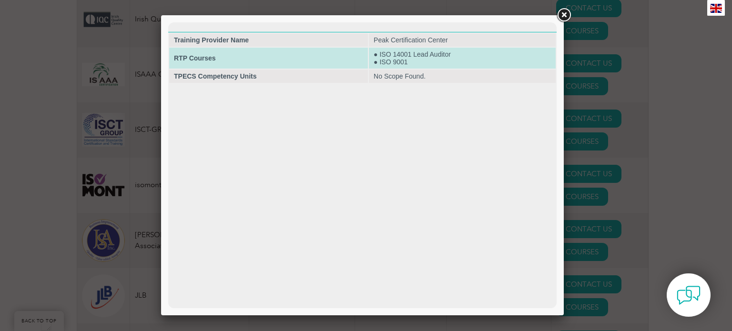
click at [397, 62] on td "● ISO 14001 Lead Auditor ● ISO 9001" at bounding box center [462, 58] width 187 height 21
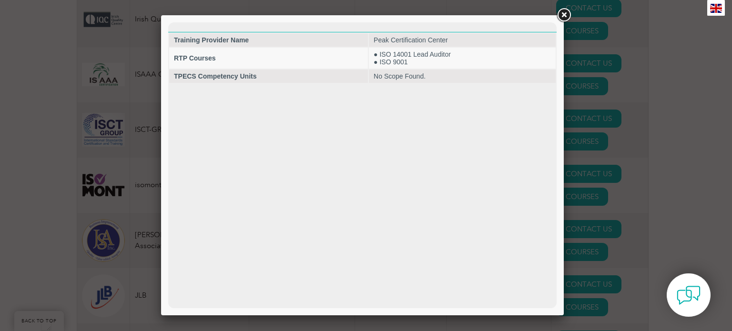
click at [566, 14] on link at bounding box center [564, 15] width 17 height 17
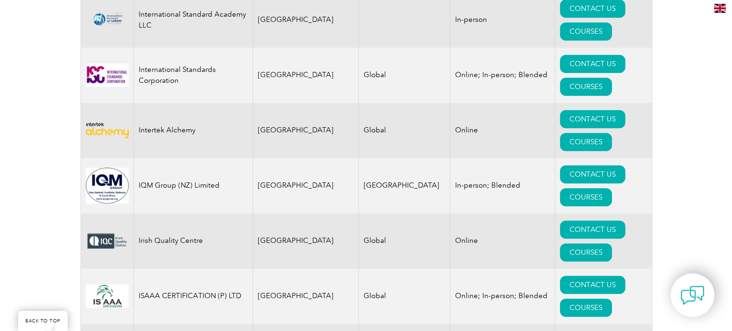
scroll to position [7857, 0]
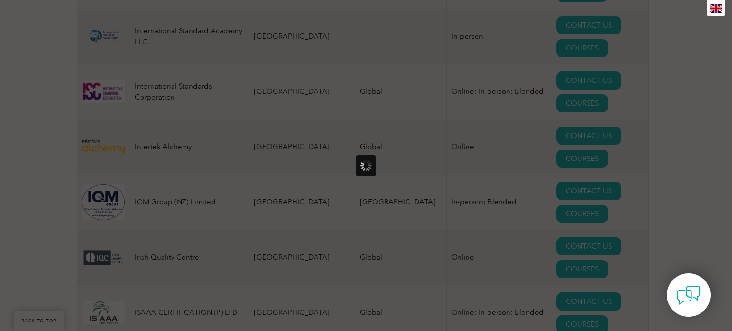
scroll to position [0, 0]
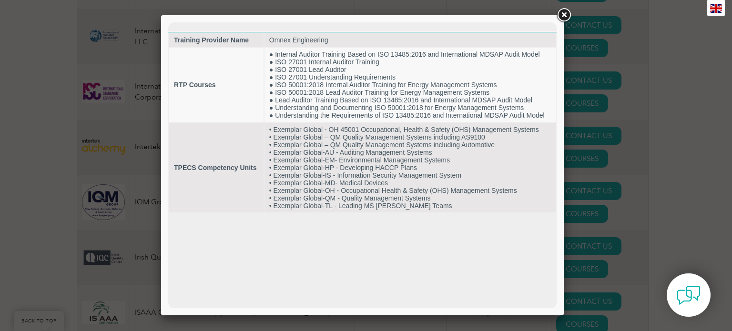
click at [566, 15] on link at bounding box center [564, 15] width 17 height 17
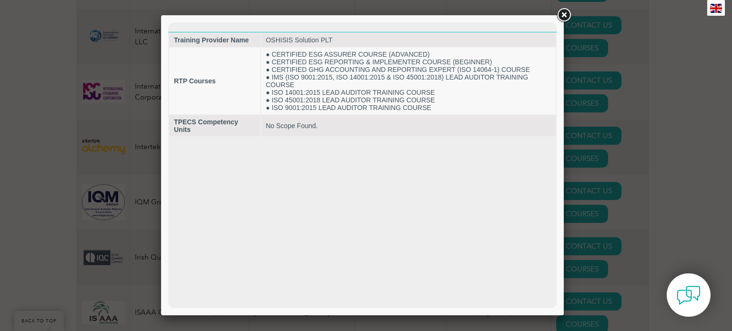
click at [563, 12] on link at bounding box center [564, 15] width 17 height 17
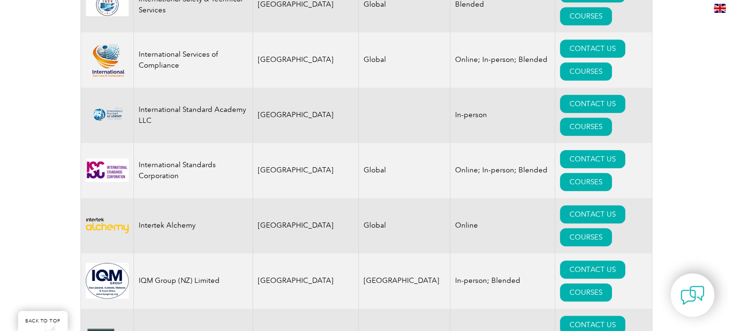
scroll to position [7761, 0]
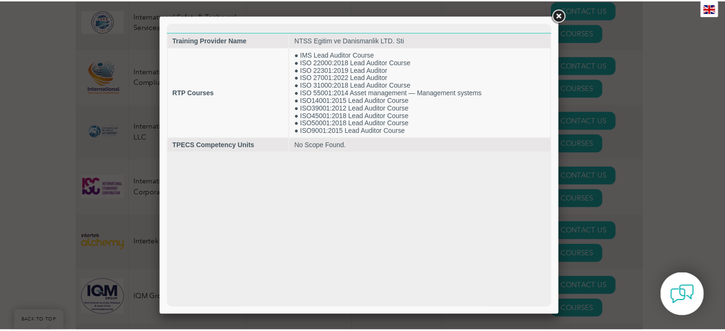
scroll to position [0, 0]
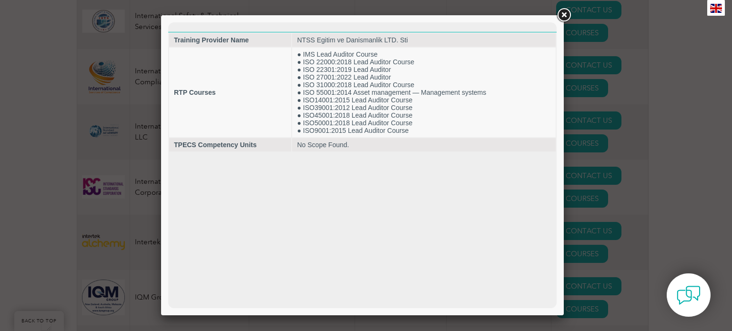
click at [686, 103] on div at bounding box center [366, 165] width 732 height 331
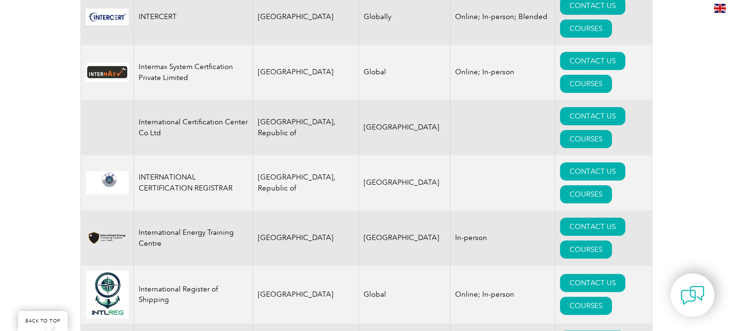
scroll to position [7427, 0]
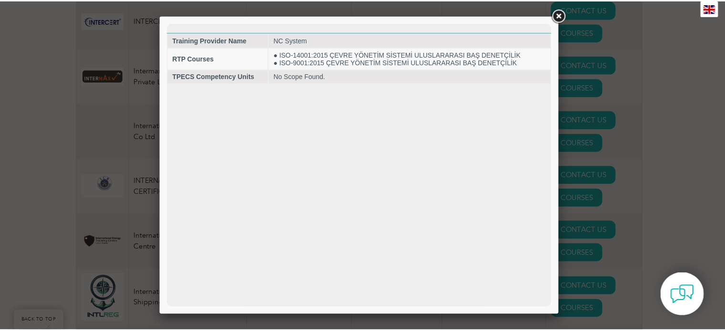
scroll to position [0, 0]
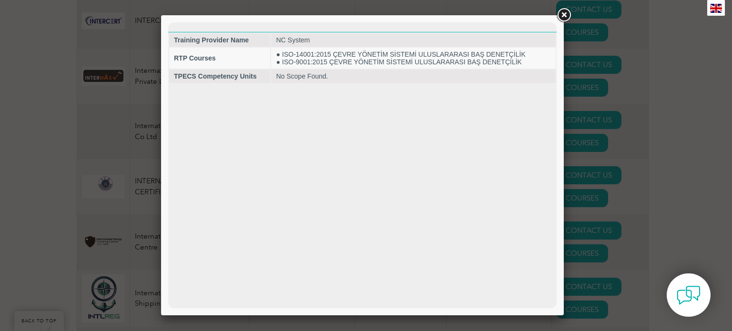
click at [565, 13] on link at bounding box center [564, 15] width 17 height 17
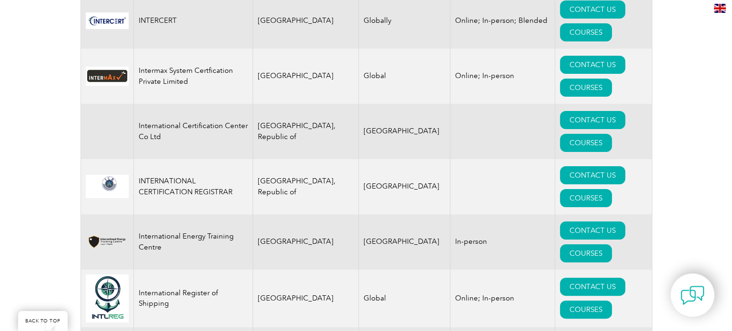
scroll to position [7187, 0]
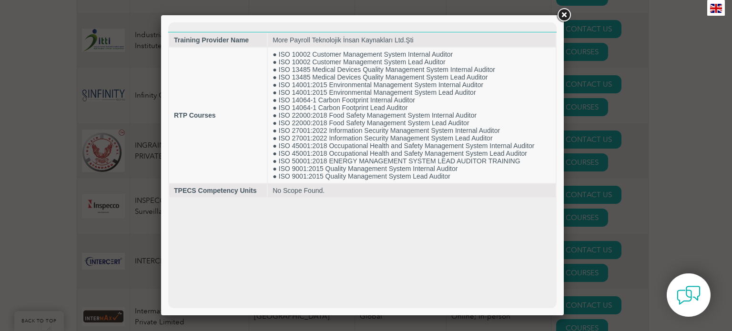
scroll to position [0, 0]
click at [671, 156] on div at bounding box center [366, 165] width 732 height 331
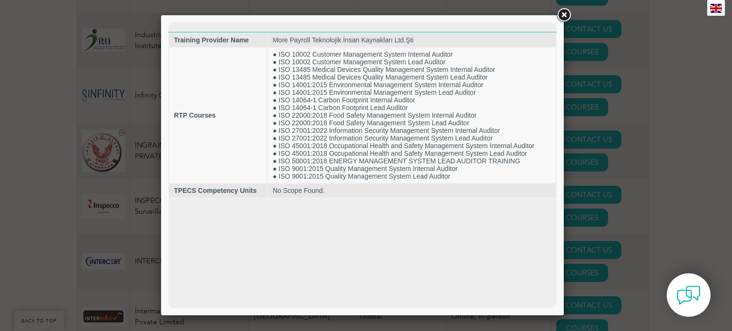
click at [12, 144] on div at bounding box center [366, 165] width 732 height 331
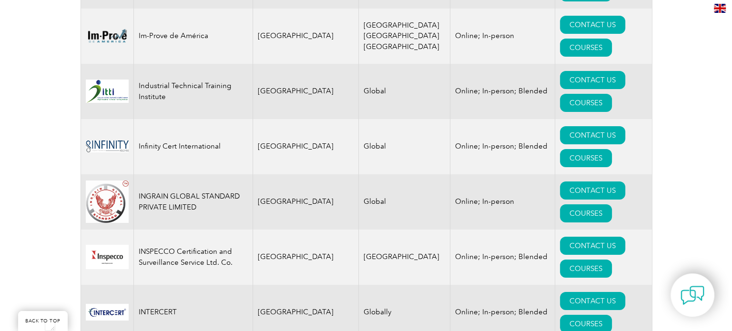
scroll to position [7091, 0]
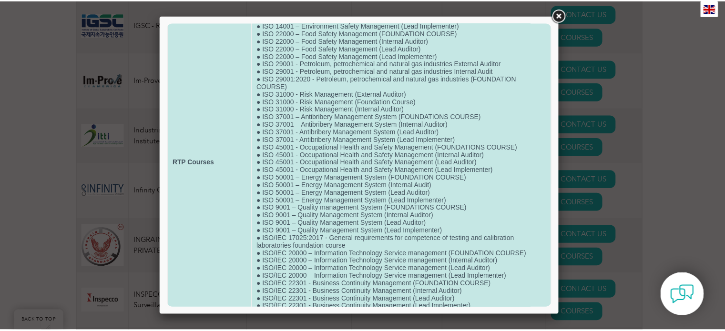
scroll to position [73, 0]
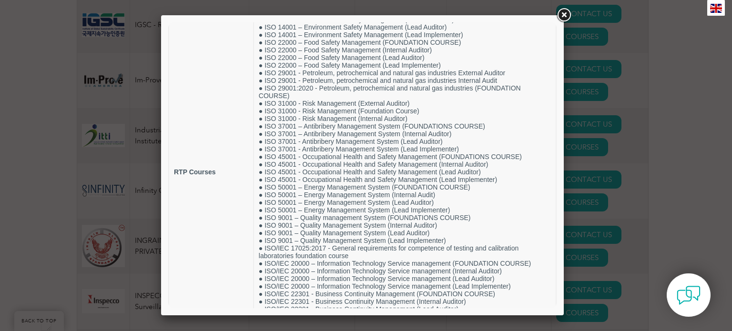
click at [671, 134] on div at bounding box center [366, 165] width 732 height 331
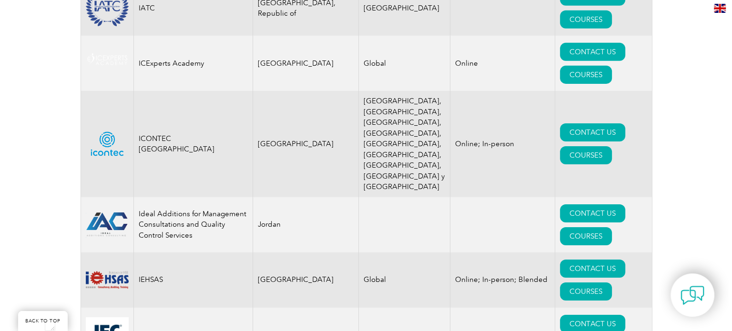
scroll to position [6710, 0]
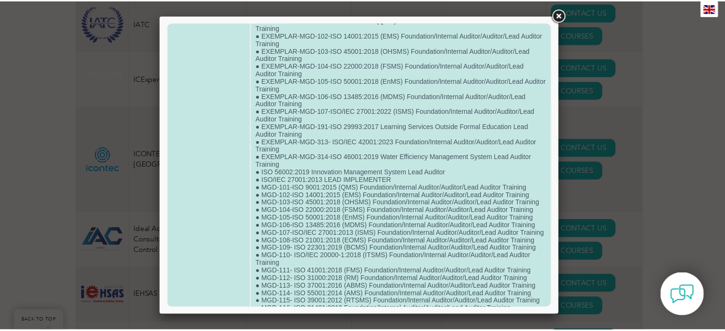
scroll to position [0, 0]
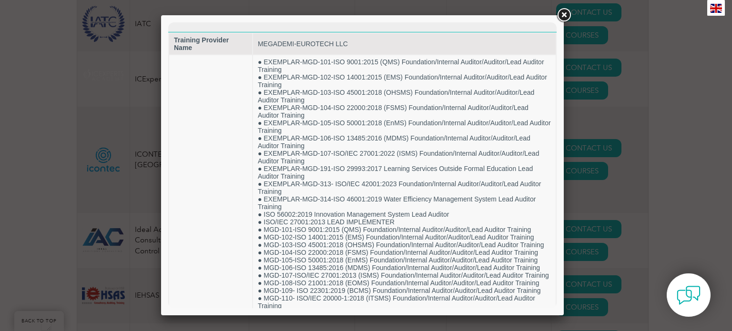
click at [698, 154] on div at bounding box center [366, 165] width 732 height 331
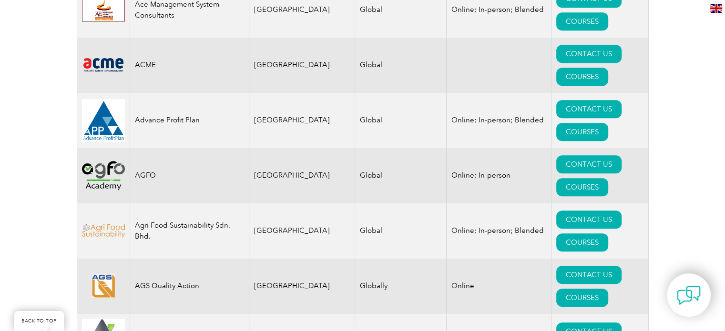
scroll to position [811, 0]
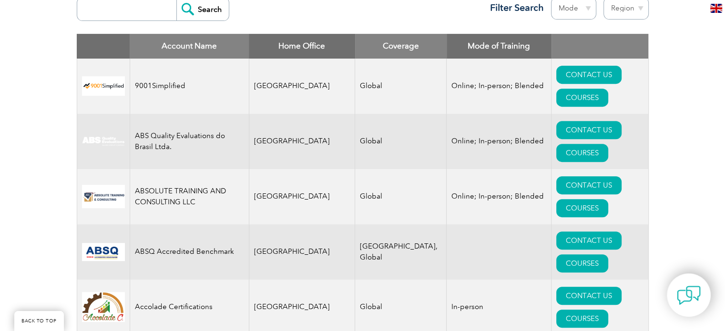
scroll to position [381, 0]
